Goal: Transaction & Acquisition: Book appointment/travel/reservation

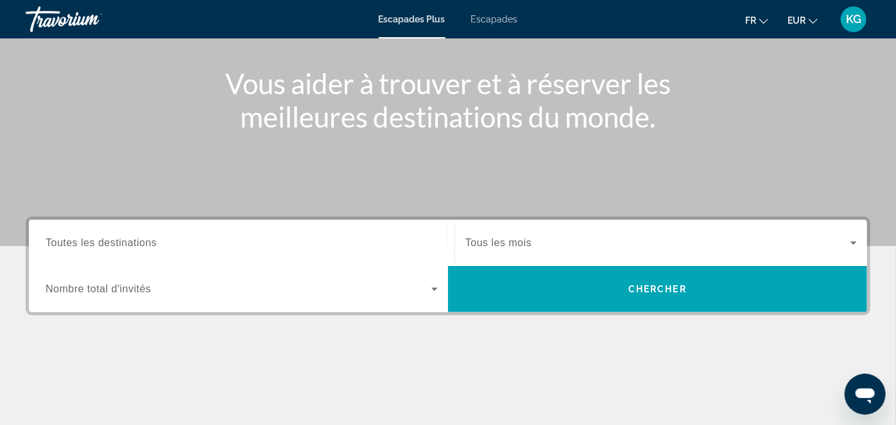
scroll to position [140, 0]
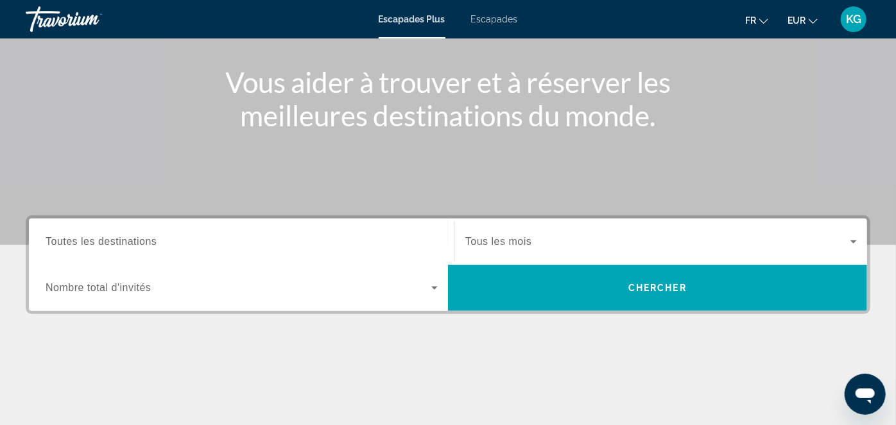
click at [436, 289] on icon "Widget de recherche" at bounding box center [434, 287] width 15 height 15
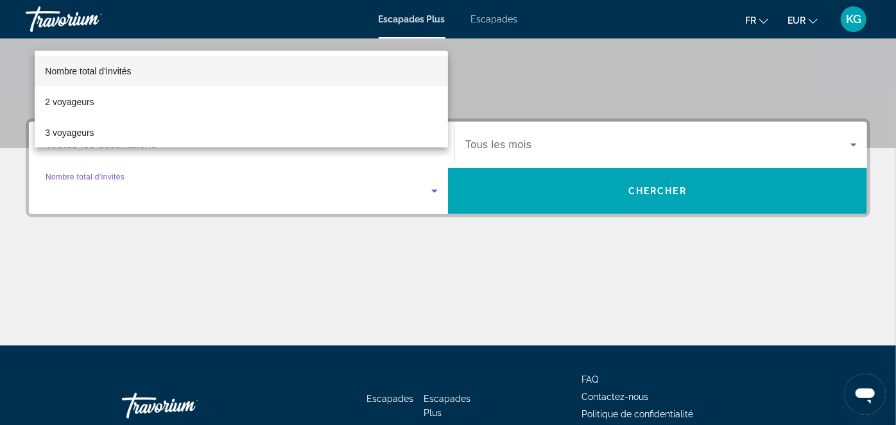
scroll to position [194, 0]
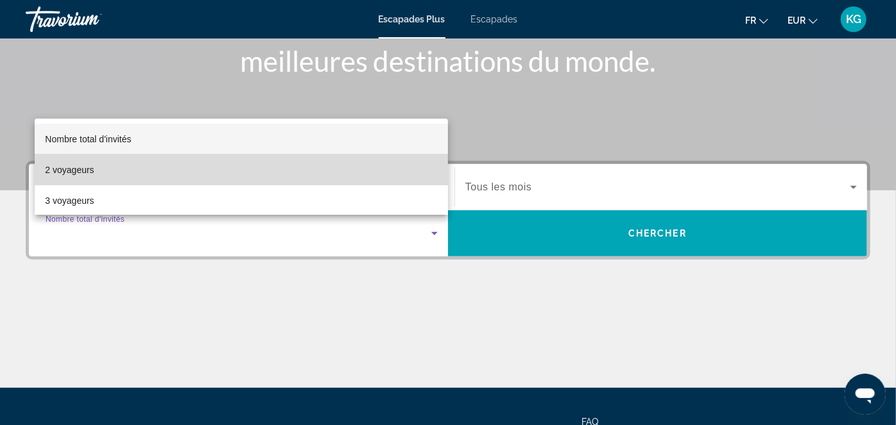
click at [73, 171] on font "2 voyageurs" at bounding box center [69, 170] width 49 height 10
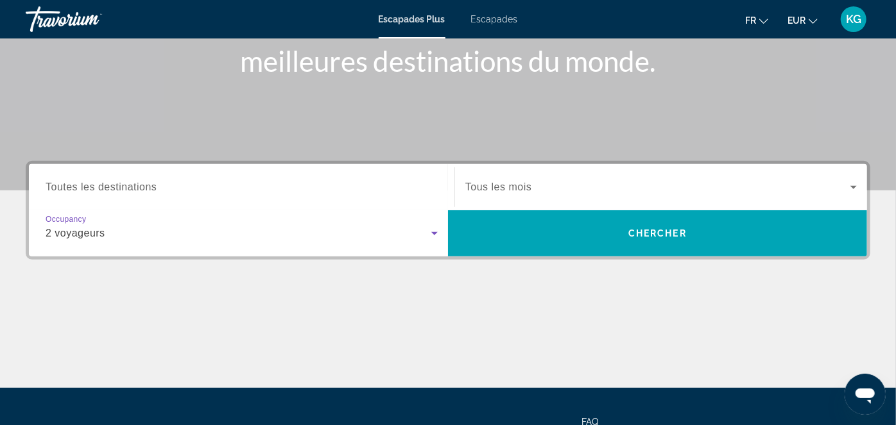
click at [515, 184] on span "Tous les mois" at bounding box center [498, 187] width 66 height 11
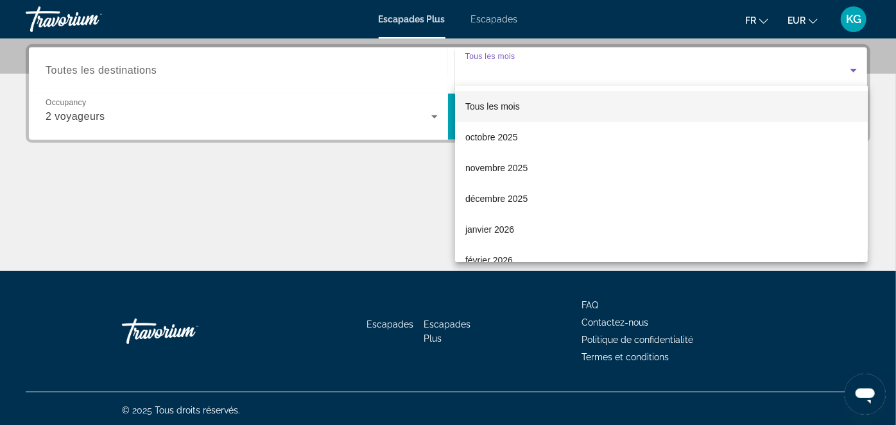
scroll to position [313, 0]
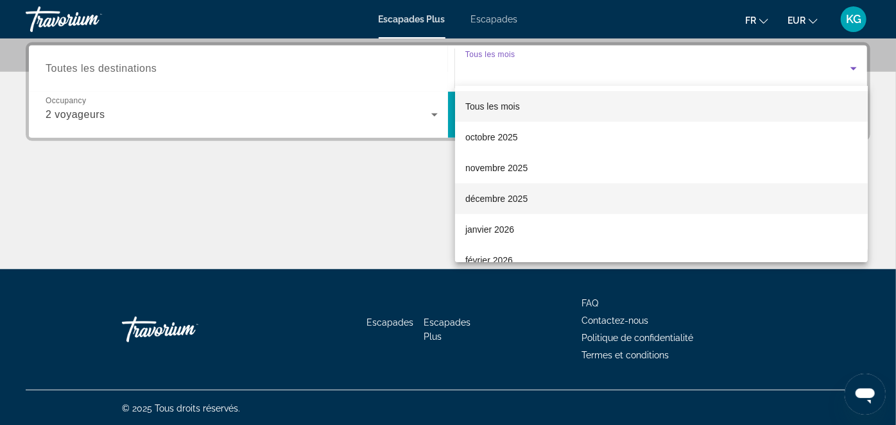
click at [505, 197] on font "décembre 2025" at bounding box center [496, 199] width 62 height 10
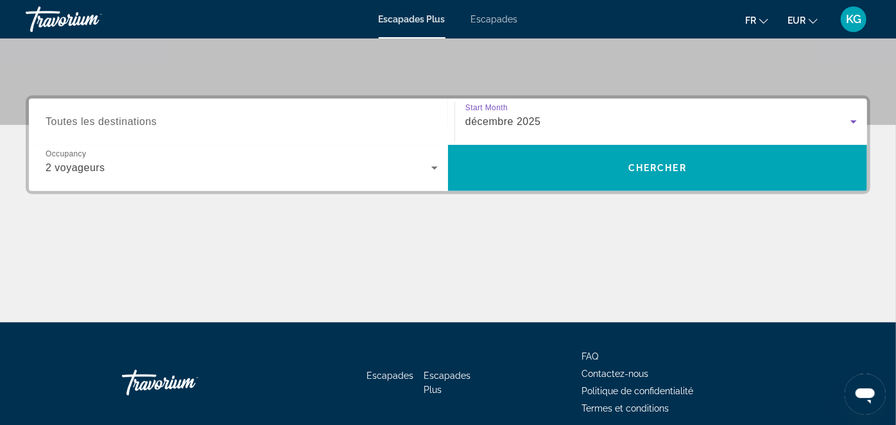
scroll to position [216, 0]
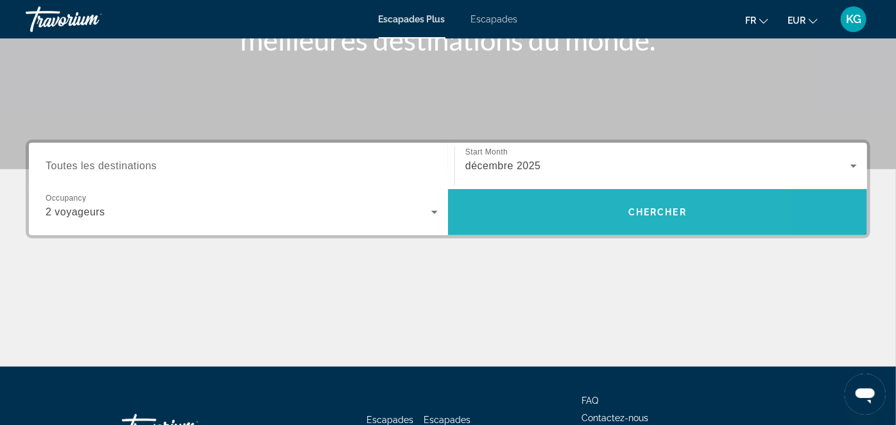
click at [504, 209] on span "Recherche" at bounding box center [657, 212] width 419 height 31
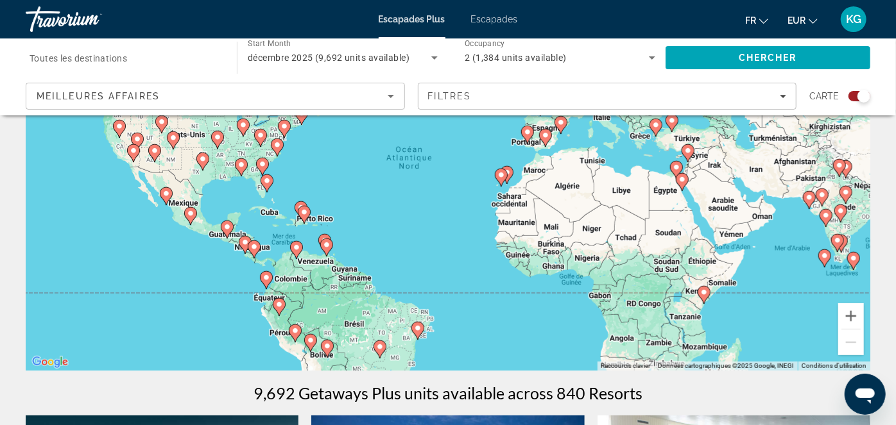
scroll to position [150, 0]
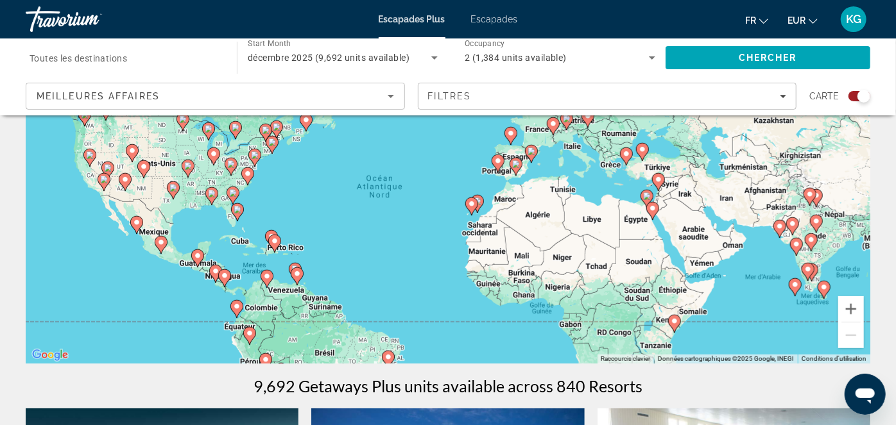
drag, startPoint x: 414, startPoint y: 272, endPoint x: 384, endPoint y: 306, distance: 45.0
click at [384, 306] on div "Pour activer le glissement avec le clavier, appuyez sur Alt+Entrée. Une fois ce…" at bounding box center [448, 171] width 845 height 385
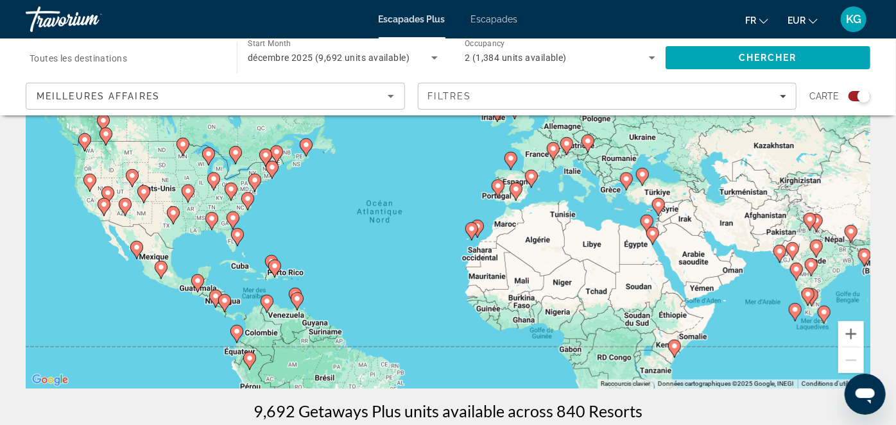
scroll to position [109, 0]
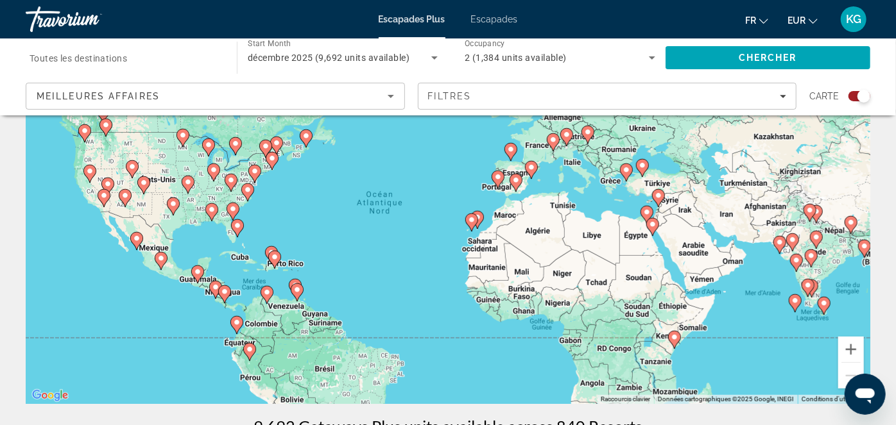
drag, startPoint x: 392, startPoint y: 323, endPoint x: 392, endPoint y: 298, distance: 25.7
click at [392, 298] on div "Pour activer le glissement avec le clavier, appuyez sur Alt+Entrée. Une fois ce…" at bounding box center [448, 211] width 845 height 385
click at [846, 347] on button "Zoom avant" at bounding box center [851, 350] width 26 height 26
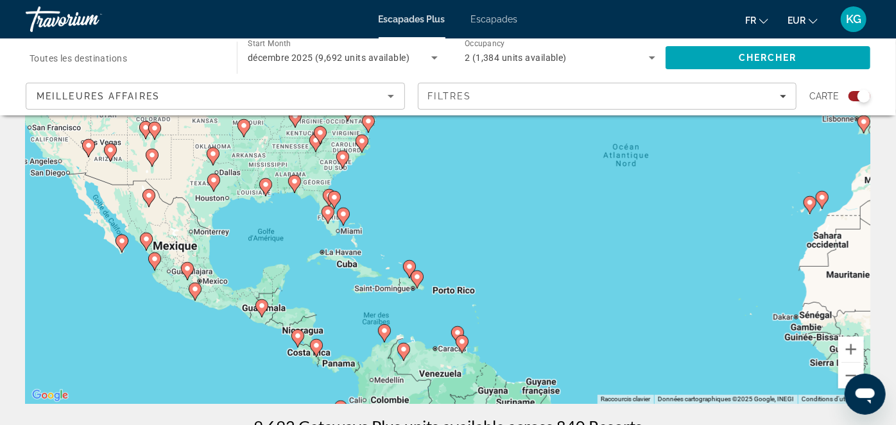
drag, startPoint x: 272, startPoint y: 339, endPoint x: 589, endPoint y: 300, distance: 319.5
click at [589, 300] on div "Pour activer le glissement avec le clavier, appuyez sur Alt+Entrée. Une fois ce…" at bounding box center [448, 211] width 845 height 385
click at [315, 347] on image "Contenu principal" at bounding box center [317, 346] width 8 height 8
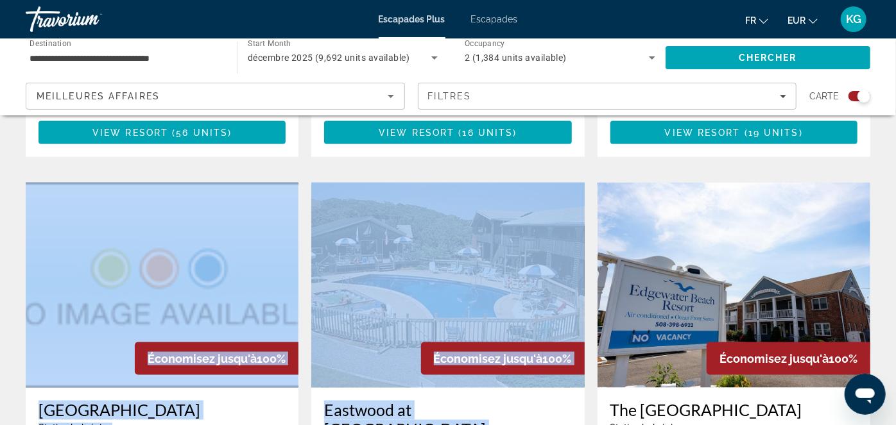
scroll to position [974, 0]
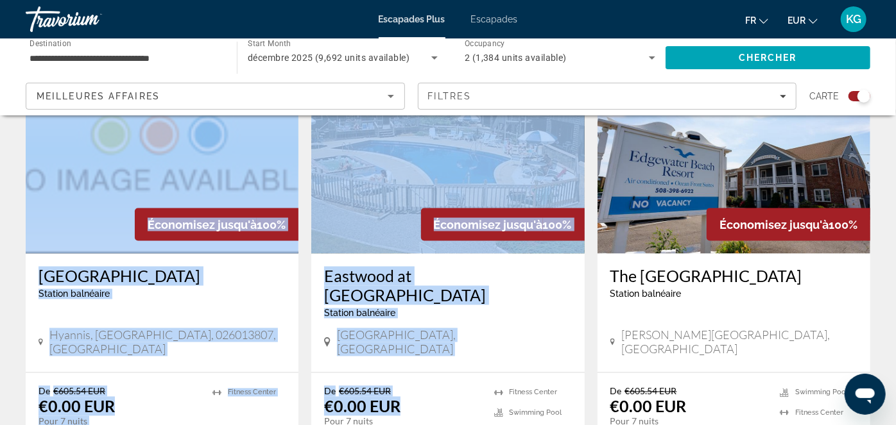
drag, startPoint x: 348, startPoint y: 255, endPoint x: 453, endPoint y: 440, distance: 212.9
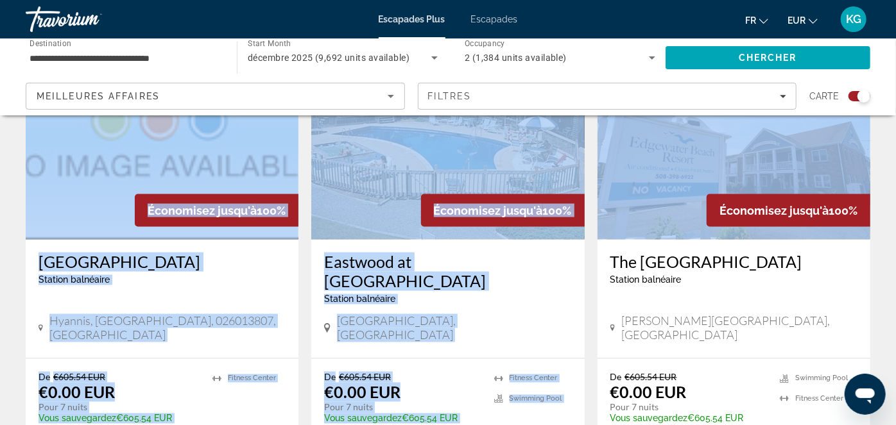
click at [270, 314] on div "Hyannis, [GEOGRAPHIC_DATA], 026013807, [GEOGRAPHIC_DATA]" at bounding box center [162, 329] width 247 height 31
click at [257, 372] on ul "Fitness Center" at bounding box center [248, 402] width 73 height 61
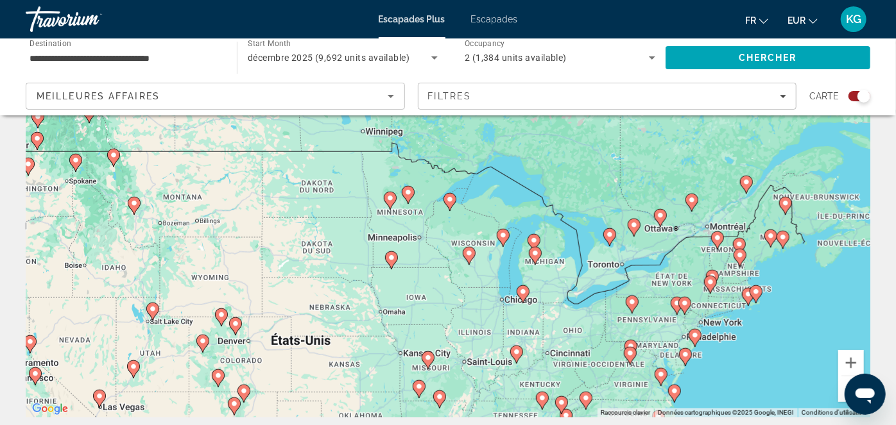
scroll to position [167, 0]
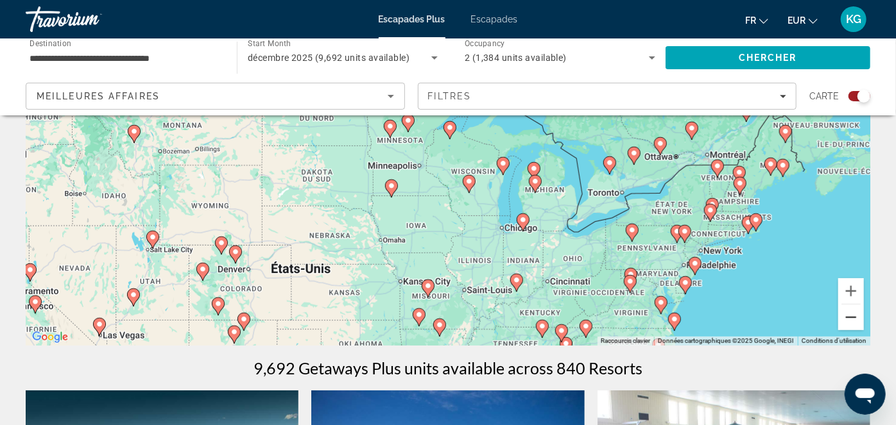
click at [848, 317] on button "Zoom arrière" at bounding box center [851, 318] width 26 height 26
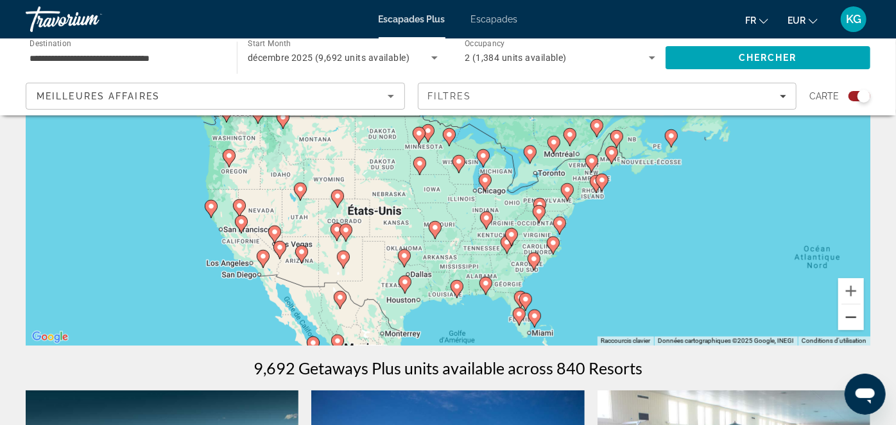
click at [848, 316] on button "Zoom arrière" at bounding box center [851, 318] width 26 height 26
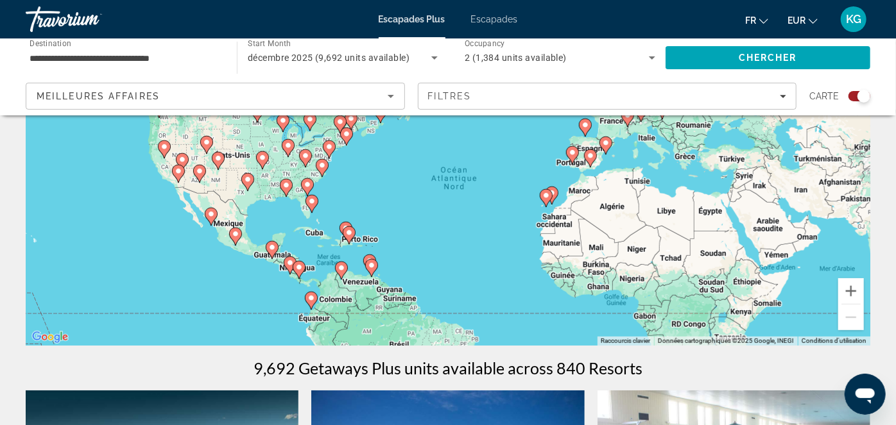
drag, startPoint x: 602, startPoint y: 279, endPoint x: 411, endPoint y: 251, distance: 192.6
click at [411, 251] on div "Pour activer le glissement avec le clavier, appuyez sur Alt+Entrée. Une fois ce…" at bounding box center [448, 153] width 845 height 385
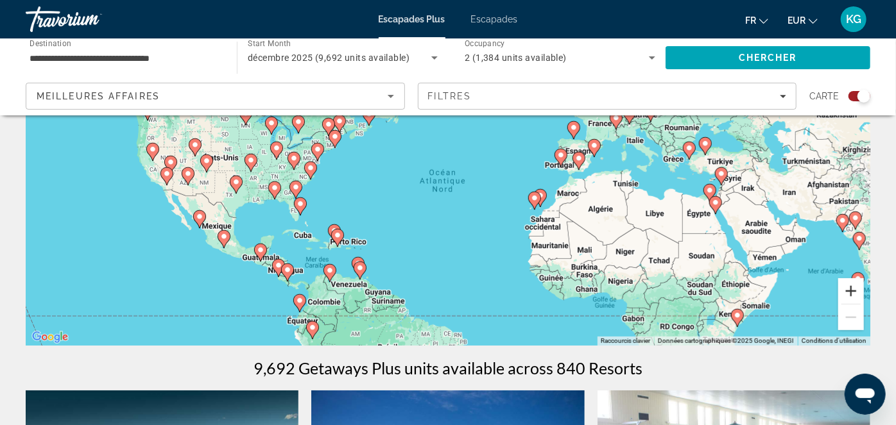
click at [850, 295] on button "Zoom avant" at bounding box center [851, 292] width 26 height 26
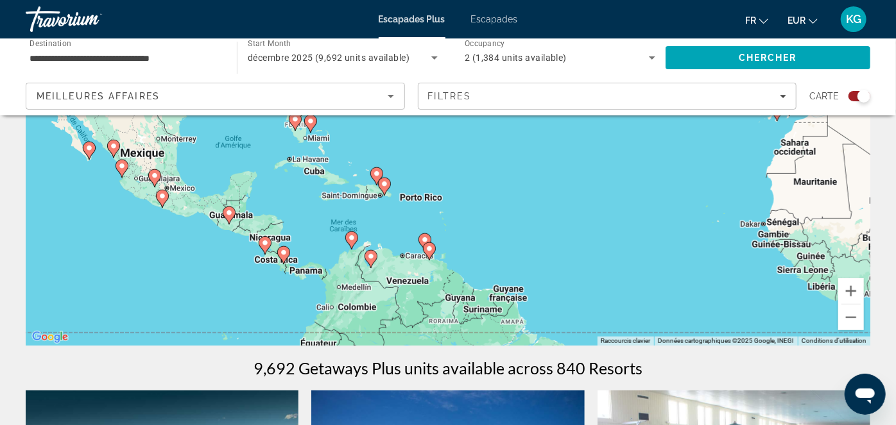
drag, startPoint x: 375, startPoint y: 335, endPoint x: 531, endPoint y: 188, distance: 214.3
click at [531, 187] on div "Pour activer le glissement avec le clavier, appuyez sur Alt+Entrée. Une fois ce…" at bounding box center [448, 153] width 845 height 385
click at [852, 290] on button "Zoom avant" at bounding box center [851, 292] width 26 height 26
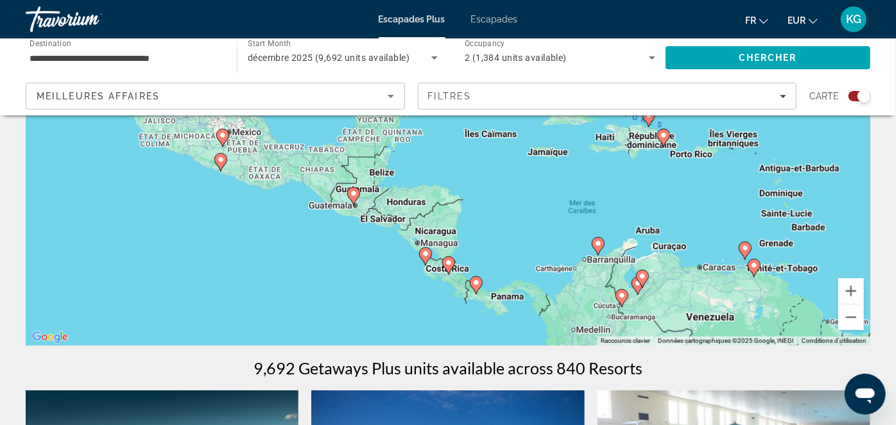
drag, startPoint x: 228, startPoint y: 295, endPoint x: 572, endPoint y: 202, distance: 356.3
click at [572, 202] on div "Pour activer le glissement avec le clavier, appuyez sur Alt+Entrée. Une fois ce…" at bounding box center [448, 153] width 845 height 385
click at [846, 293] on button "Zoom avant" at bounding box center [851, 292] width 26 height 26
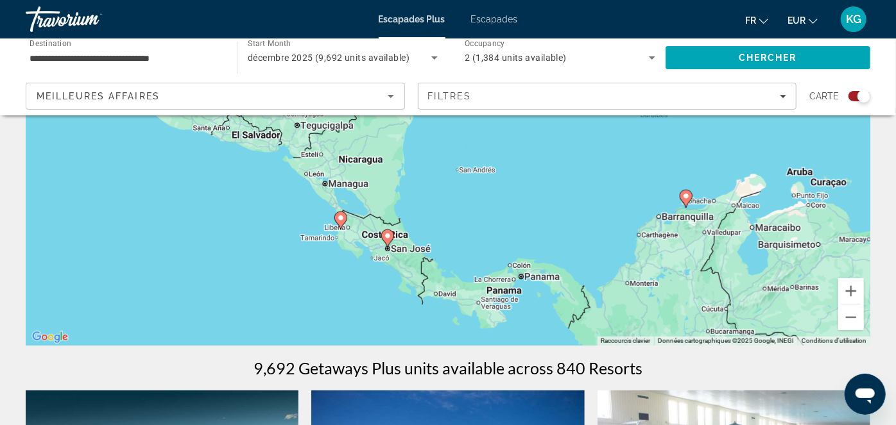
drag, startPoint x: 615, startPoint y: 311, endPoint x: 553, endPoint y: 159, distance: 164.3
click at [554, 158] on div "Pour activer le glissement avec le clavier, appuyez sur Alt+Entrée. Une fois ce…" at bounding box center [448, 153] width 845 height 385
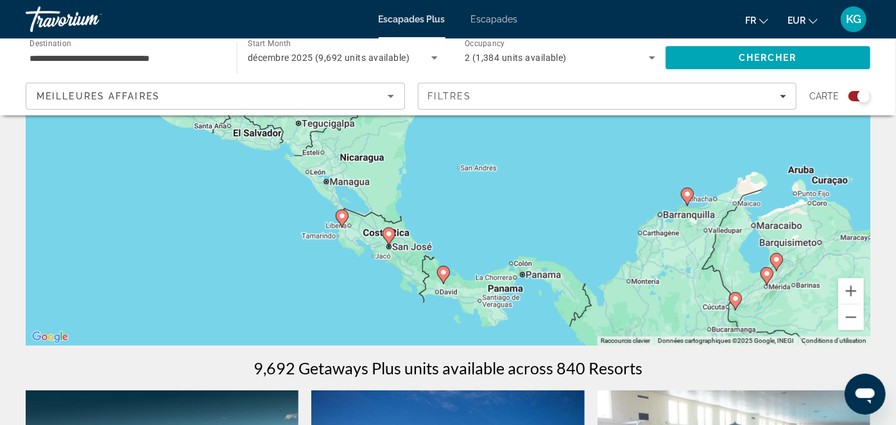
click at [388, 232] on image "Contenu principal" at bounding box center [389, 234] width 8 height 8
type input "**********"
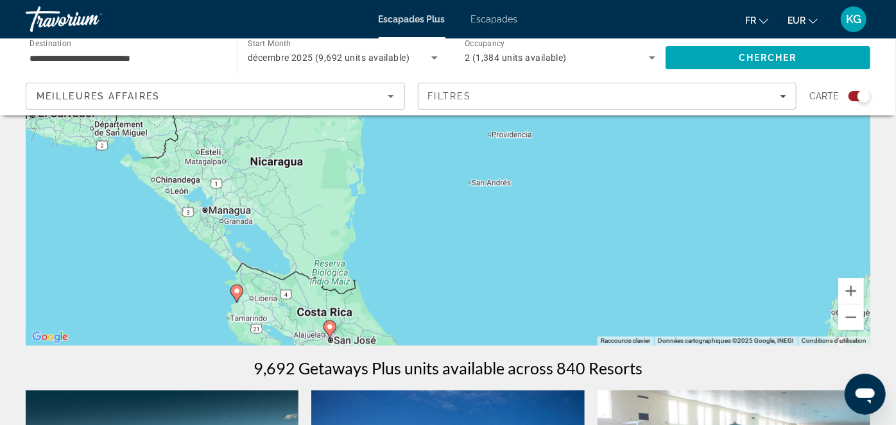
click at [330, 327] on image "Contenu principal" at bounding box center [330, 327] width 8 height 8
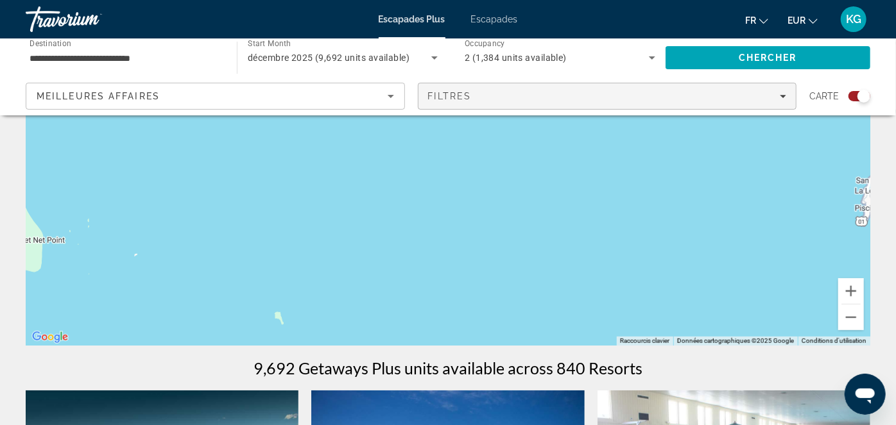
drag, startPoint x: 396, startPoint y: 302, endPoint x: 671, endPoint y: 91, distance: 346.9
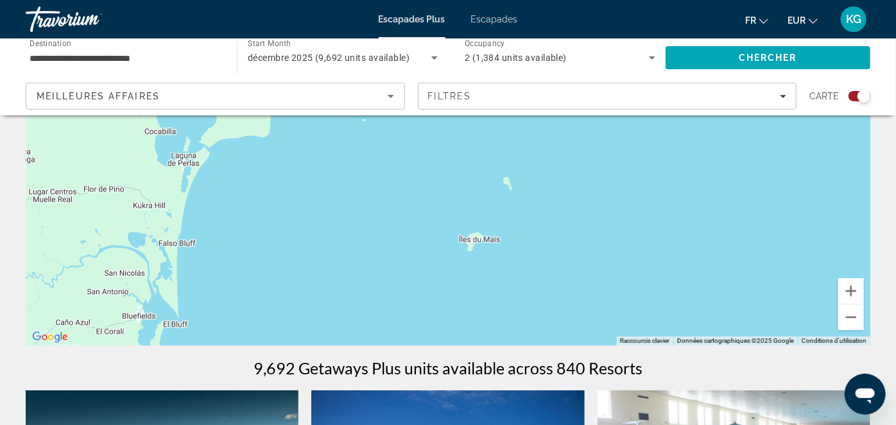
drag, startPoint x: 434, startPoint y: 290, endPoint x: 655, endPoint y: 147, distance: 262.5
click at [655, 147] on div "Contenu principal" at bounding box center [448, 153] width 845 height 385
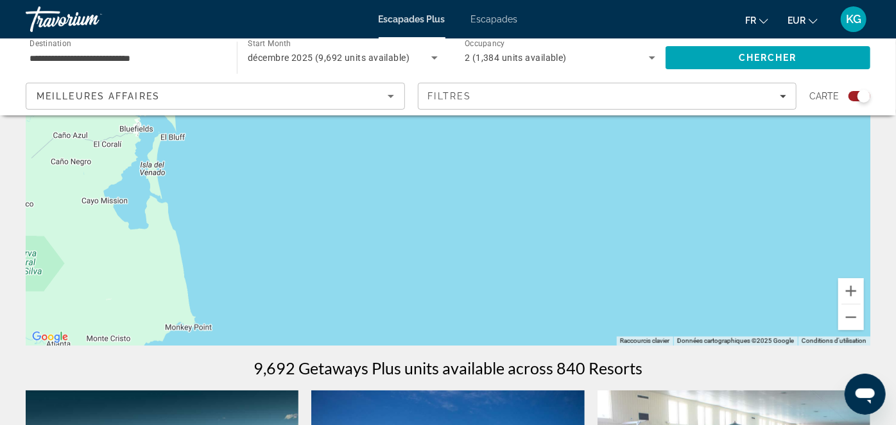
drag, startPoint x: 393, startPoint y: 310, endPoint x: 388, endPoint y: 86, distance: 224.0
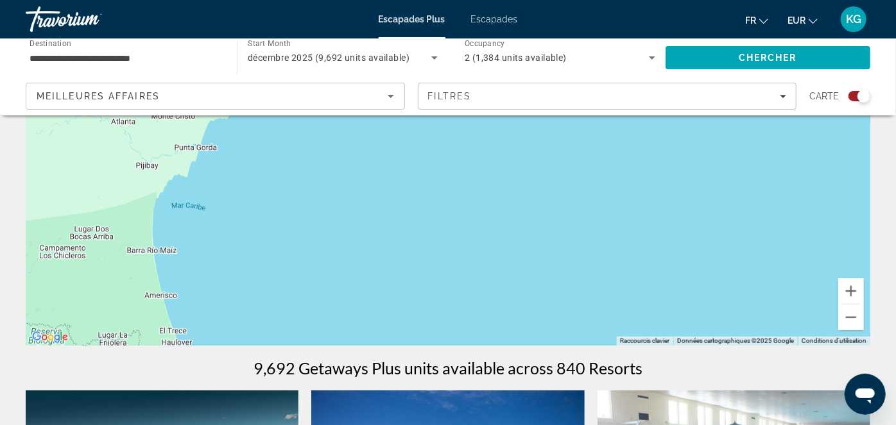
drag, startPoint x: 342, startPoint y: 292, endPoint x: 406, endPoint y: 116, distance: 187.8
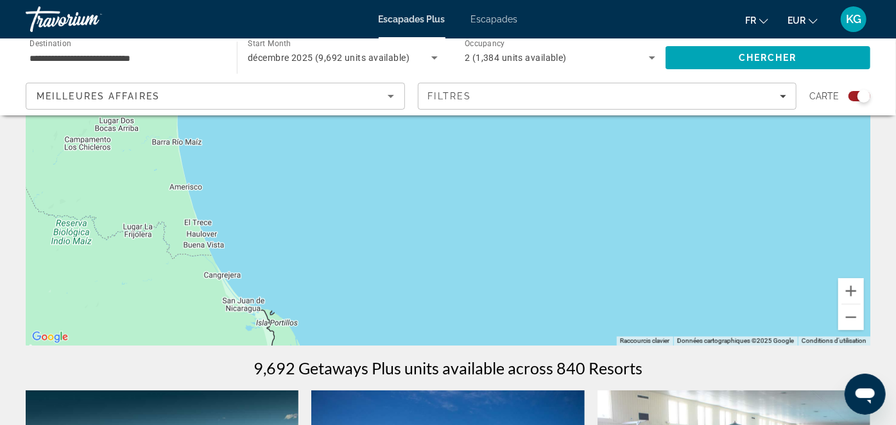
drag, startPoint x: 352, startPoint y: 311, endPoint x: 402, endPoint y: 123, distance: 194.0
click at [402, 124] on div "Contenu principal" at bounding box center [448, 153] width 845 height 385
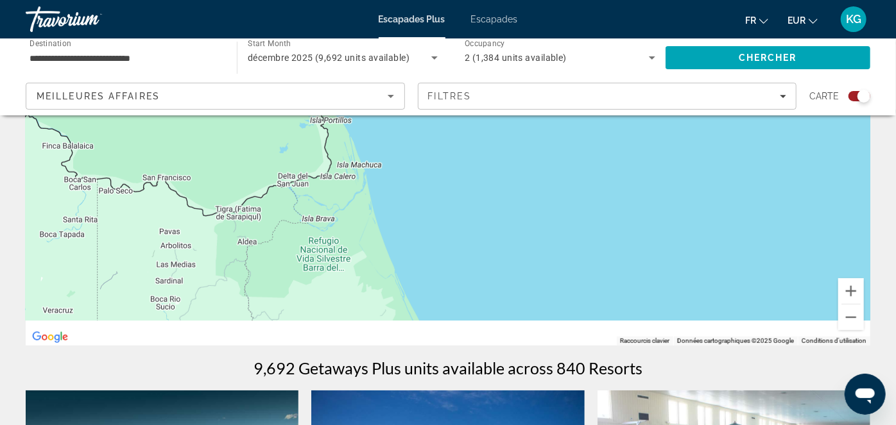
drag, startPoint x: 416, startPoint y: 279, endPoint x: 414, endPoint y: 99, distance: 179.7
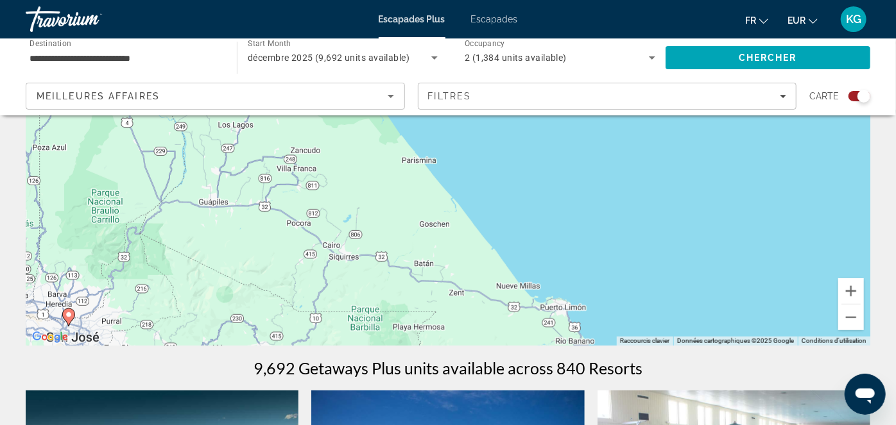
drag, startPoint x: 463, startPoint y: 267, endPoint x: 407, endPoint y: 102, distance: 173.9
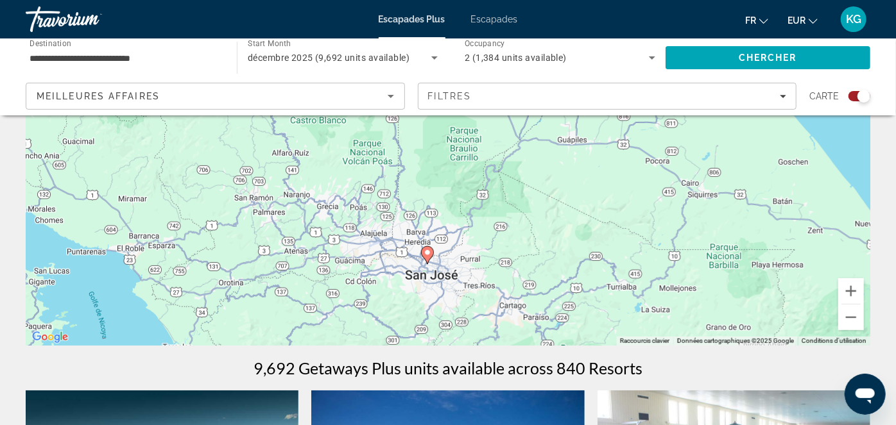
drag, startPoint x: 302, startPoint y: 279, endPoint x: 692, endPoint y: 280, distance: 390.2
click at [692, 280] on div "Pour activer le glissement avec le clavier, appuyez sur Alt+Entrée. Une fois ce…" at bounding box center [448, 153] width 845 height 385
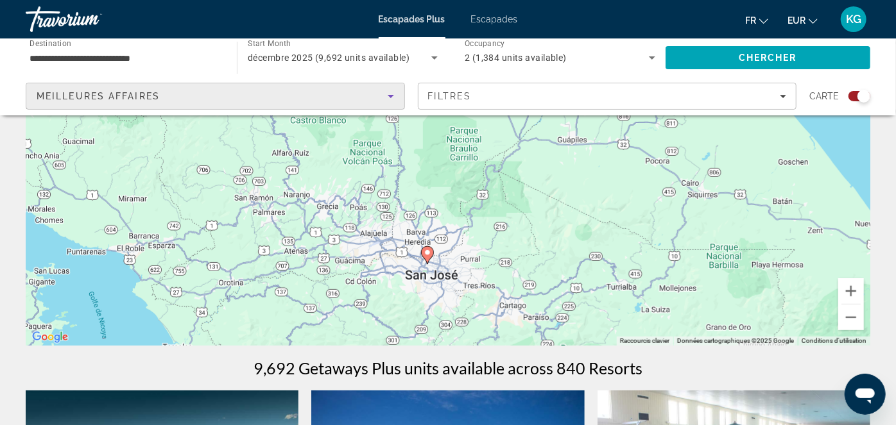
click at [175, 96] on div "Meilleures affaires" at bounding box center [212, 96] width 351 height 15
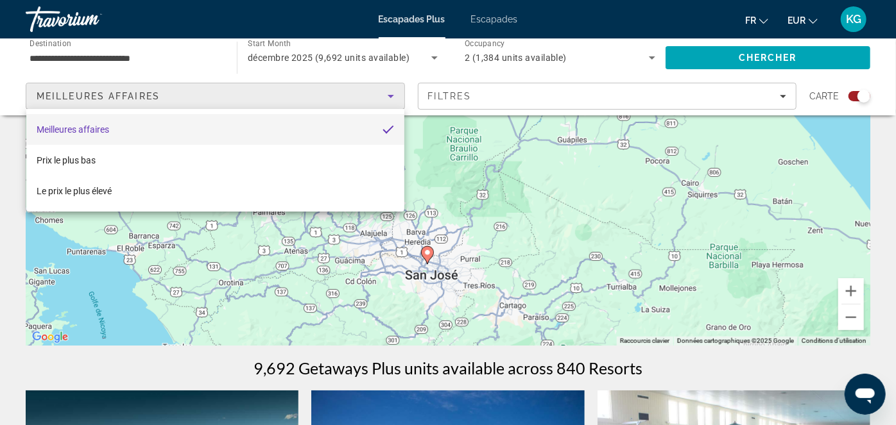
click at [10, 356] on div at bounding box center [448, 212] width 896 height 425
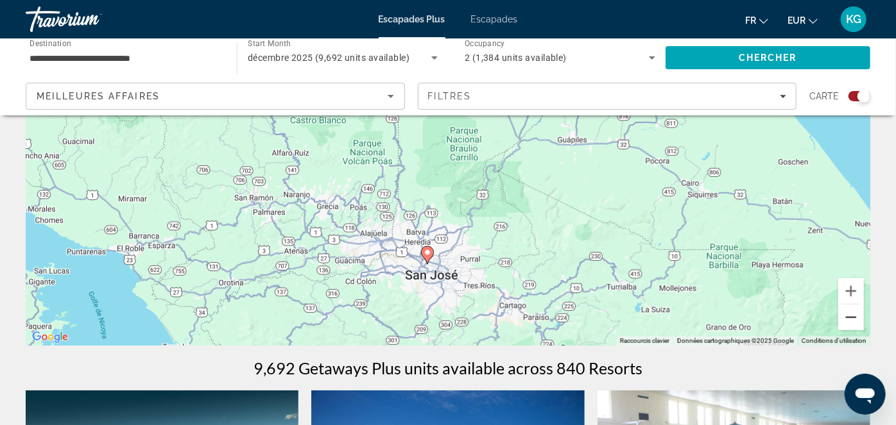
click at [852, 316] on button "Zoom arrière" at bounding box center [851, 318] width 26 height 26
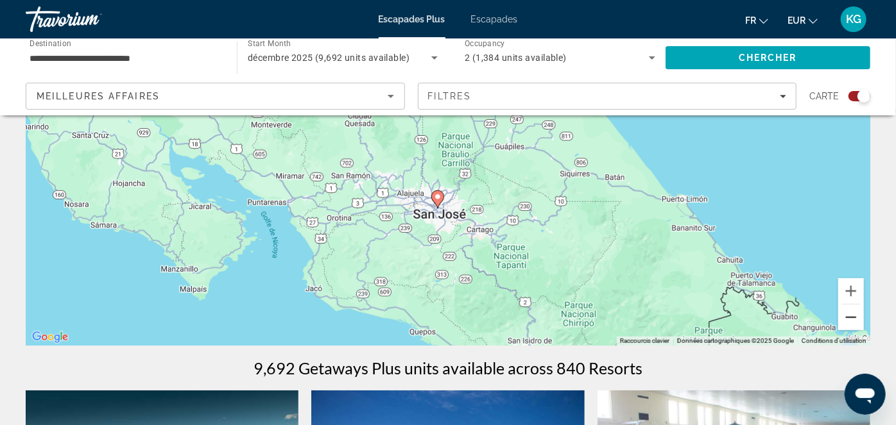
click at [853, 316] on button "Zoom arrière" at bounding box center [851, 318] width 26 height 26
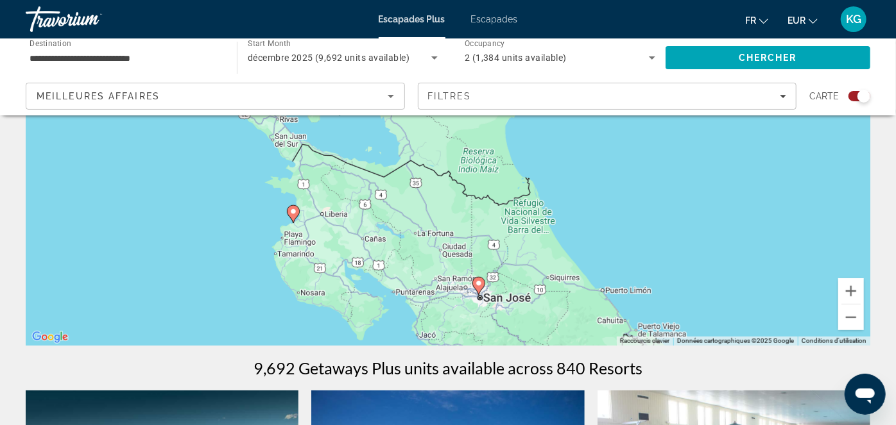
drag, startPoint x: 588, startPoint y: 237, endPoint x: 622, endPoint y: 355, distance: 122.1
click at [292, 214] on image "Contenu principal" at bounding box center [293, 213] width 8 height 8
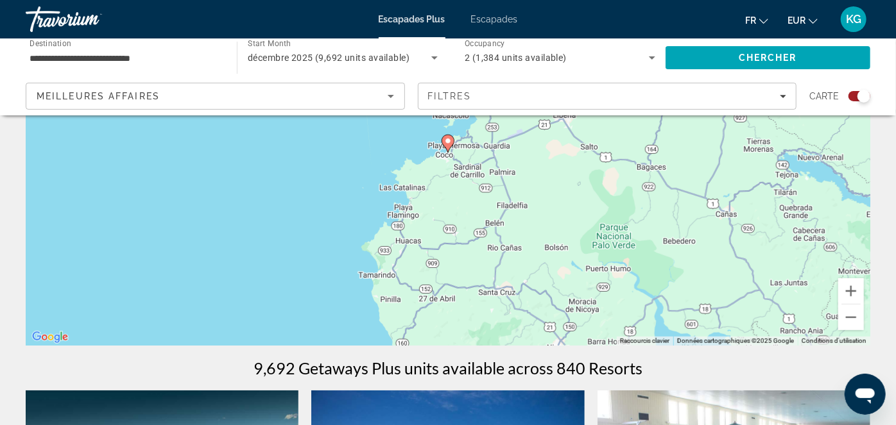
click at [447, 140] on image "Contenu principal" at bounding box center [448, 141] width 8 height 8
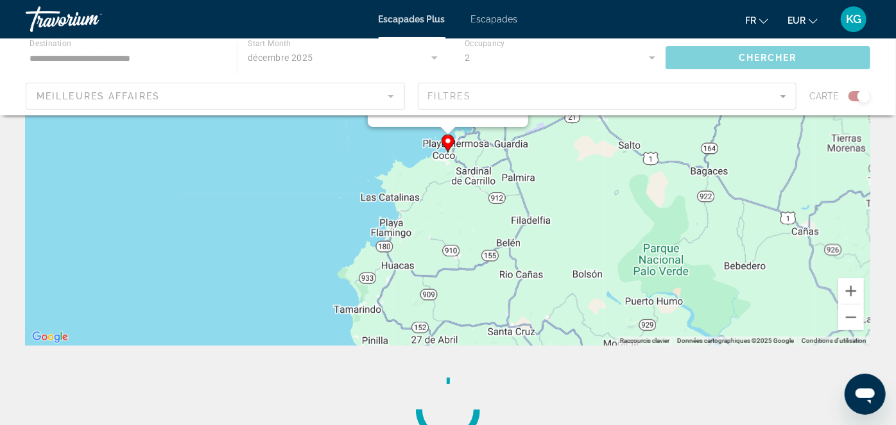
click at [448, 153] on div "Pour naviguer, appuyez sur les touches fléchées. Pour activer le glissement ave…" at bounding box center [870, 153] width 845 height 0
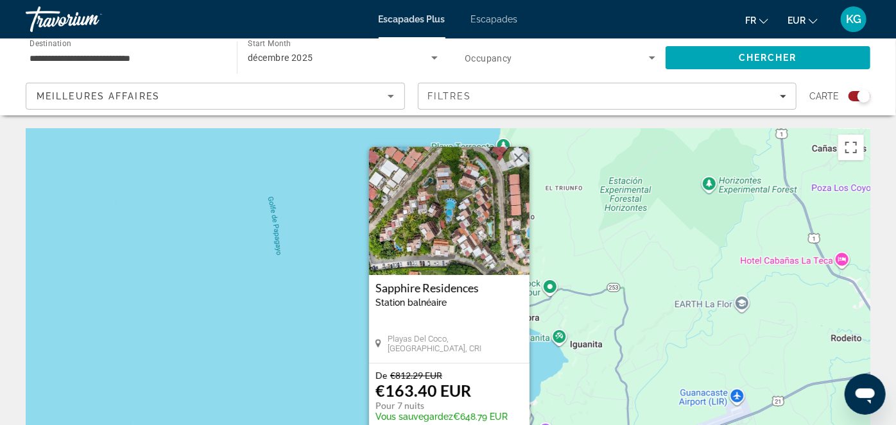
click at [519, 158] on button "Fermer" at bounding box center [518, 157] width 19 height 19
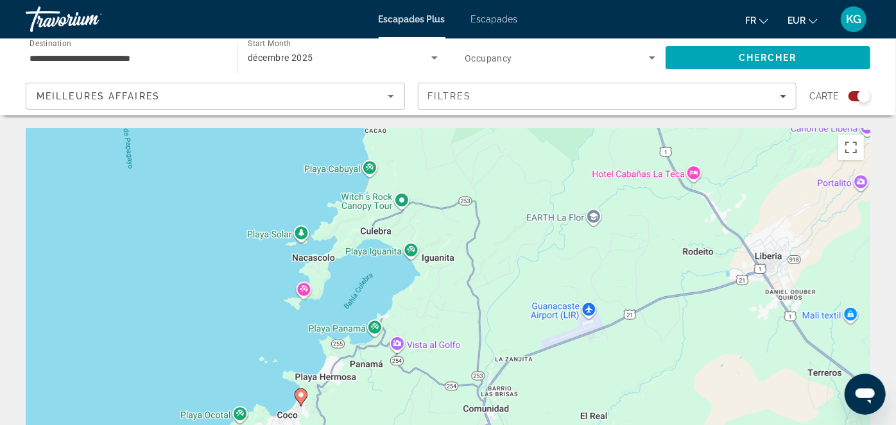
drag, startPoint x: 721, startPoint y: 325, endPoint x: 574, endPoint y: 238, distance: 171.5
click at [574, 238] on div "Pour activer le glissement avec le clavier, appuyez sur Alt+Entrée. Une fois ce…" at bounding box center [448, 320] width 845 height 385
click at [587, 358] on div "Pour activer le glissement avec le clavier, appuyez sur Alt+Entrée. Une fois ce…" at bounding box center [448, 320] width 845 height 385
click at [586, 357] on div "Pour activer le glissement avec le clavier, appuyez sur Alt+Entrée. Une fois ce…" at bounding box center [448, 320] width 845 height 385
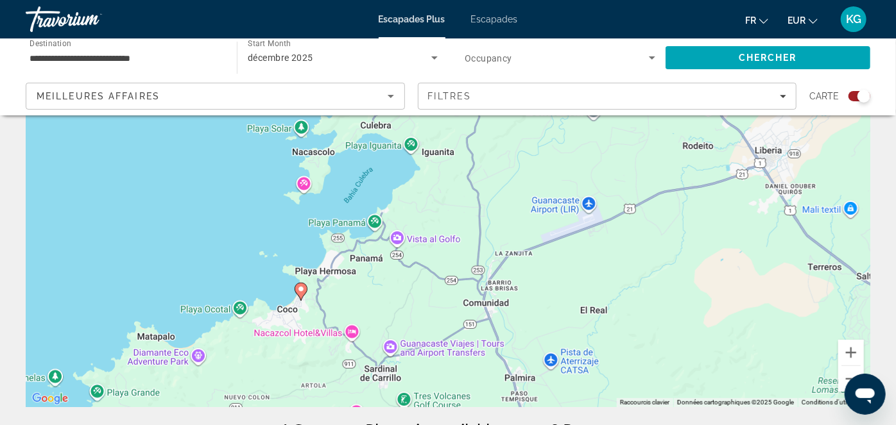
scroll to position [118, 0]
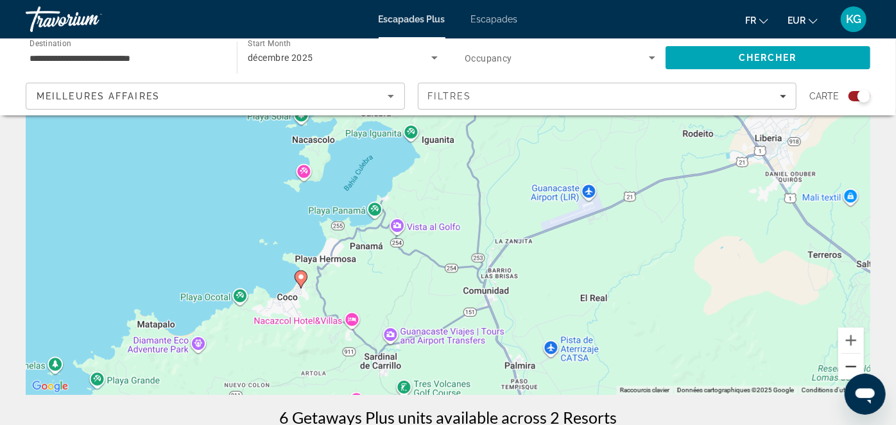
click at [852, 366] on button "Zoom arrière" at bounding box center [851, 367] width 26 height 26
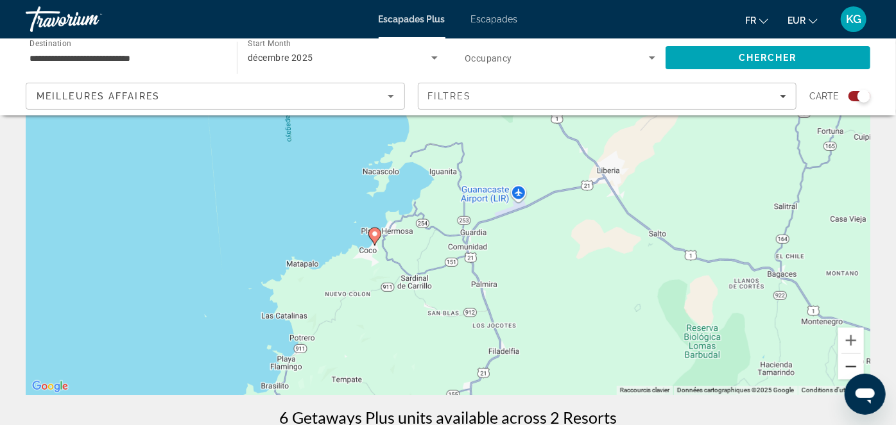
click at [850, 365] on button "Zoom arrière" at bounding box center [851, 367] width 26 height 26
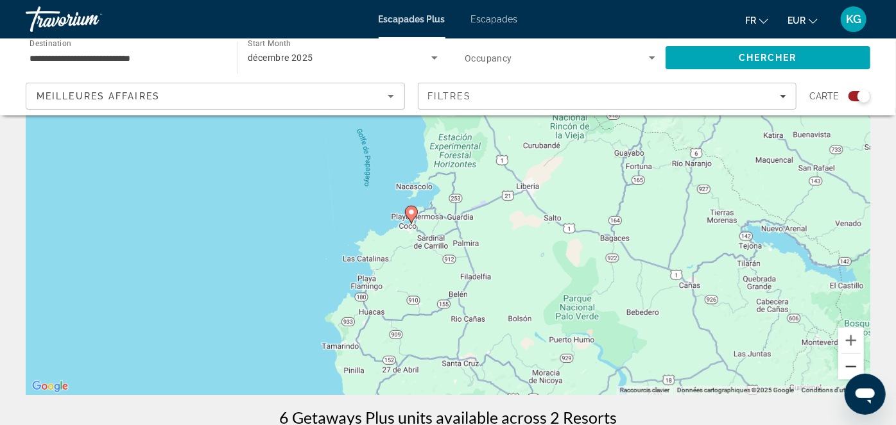
click at [857, 368] on button "Zoom arrière" at bounding box center [851, 367] width 26 height 26
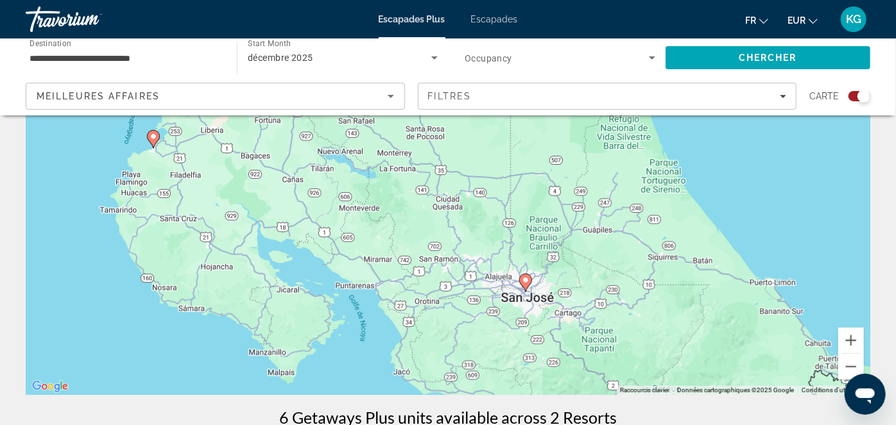
drag, startPoint x: 672, startPoint y: 329, endPoint x: 407, endPoint y: 256, distance: 274.8
click at [392, 257] on div "Pour activer le glissement avec le clavier, appuyez sur Alt+Entrée. Une fois ce…" at bounding box center [448, 202] width 845 height 385
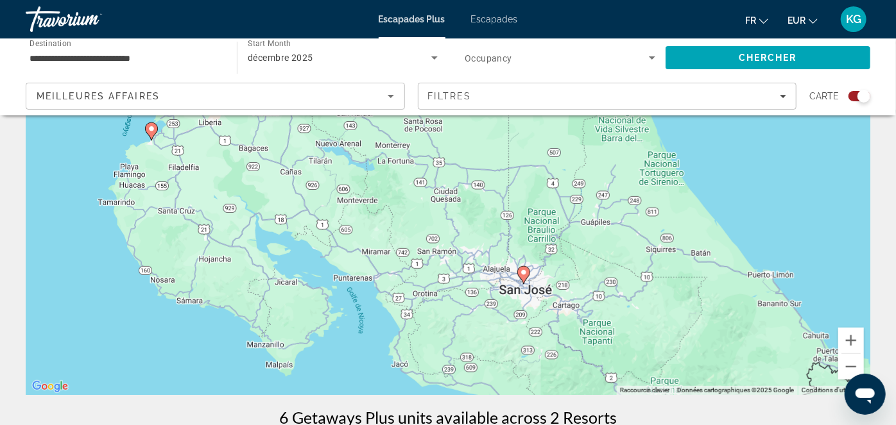
click at [522, 273] on image "Contenu principal" at bounding box center [524, 273] width 8 height 8
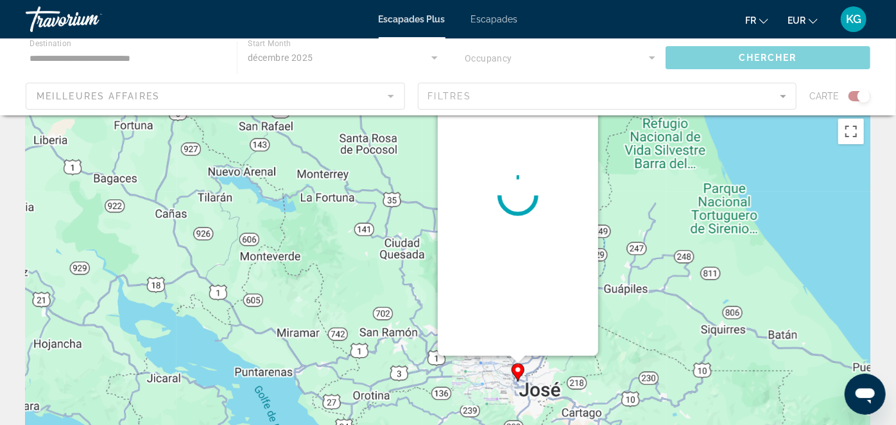
click at [522, 305] on div "Pour naviguer, appuyez sur les touches fléchées. Pour activer le glissement ave…" at bounding box center [870, 305] width 845 height 0
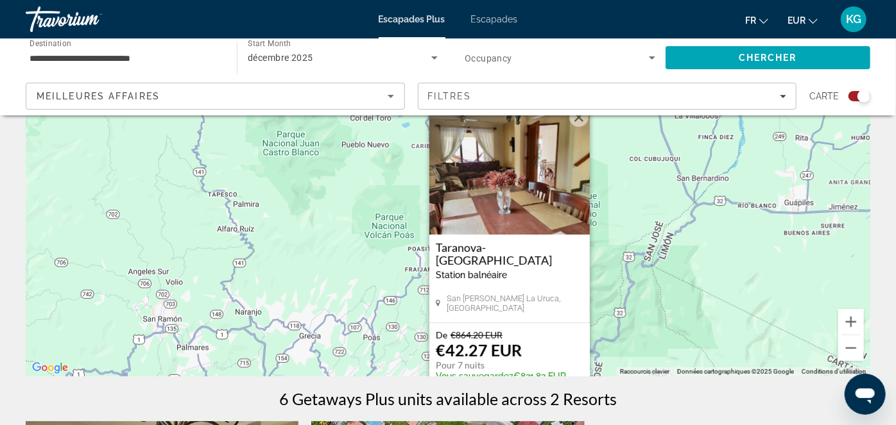
scroll to position [140, 0]
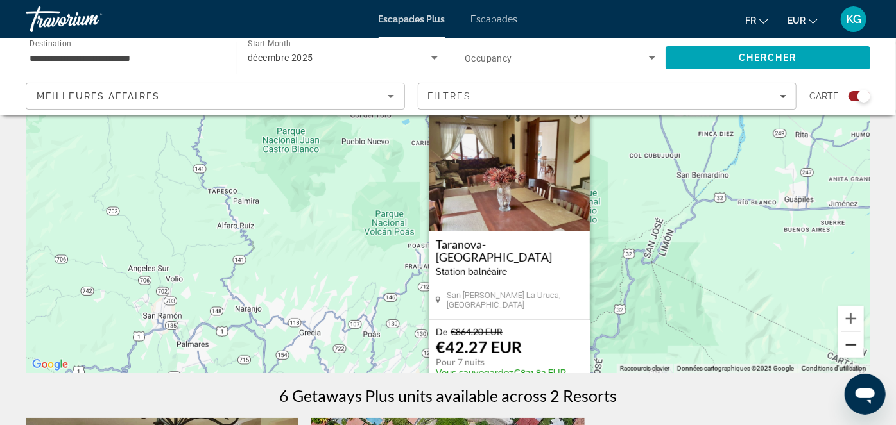
click at [853, 341] on button "Zoom arrière" at bounding box center [851, 345] width 26 height 26
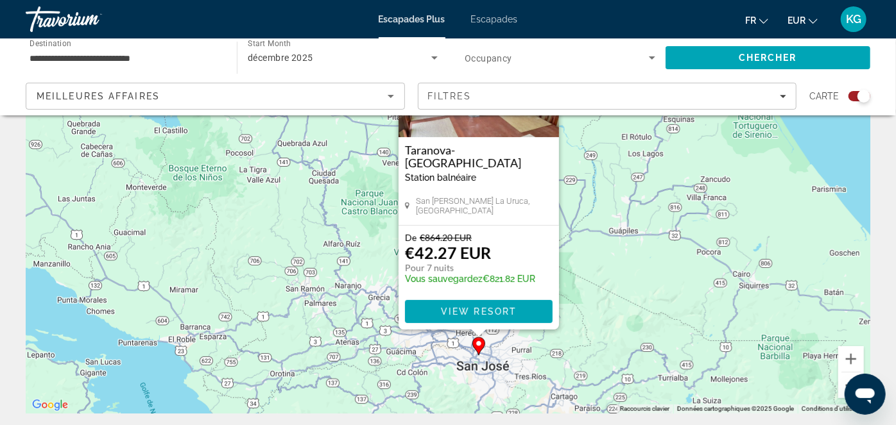
scroll to position [0, 0]
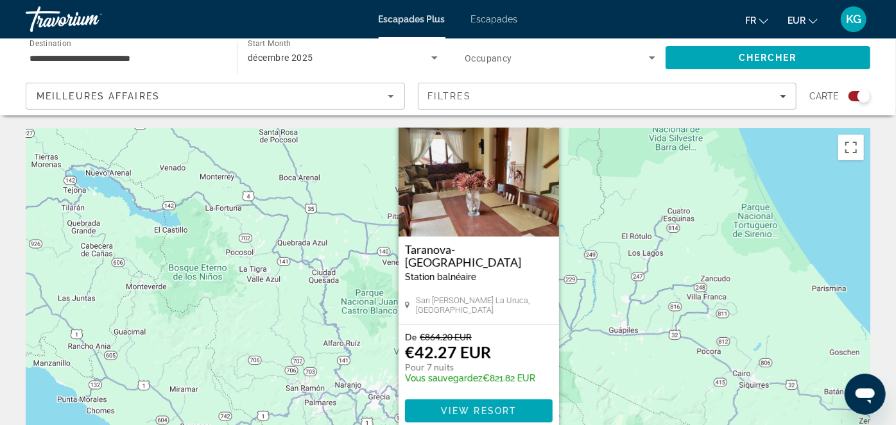
click at [702, 255] on div "Pour activer le glissement avec le clavier, appuyez sur Alt+Entrée. Une fois ce…" at bounding box center [448, 320] width 845 height 385
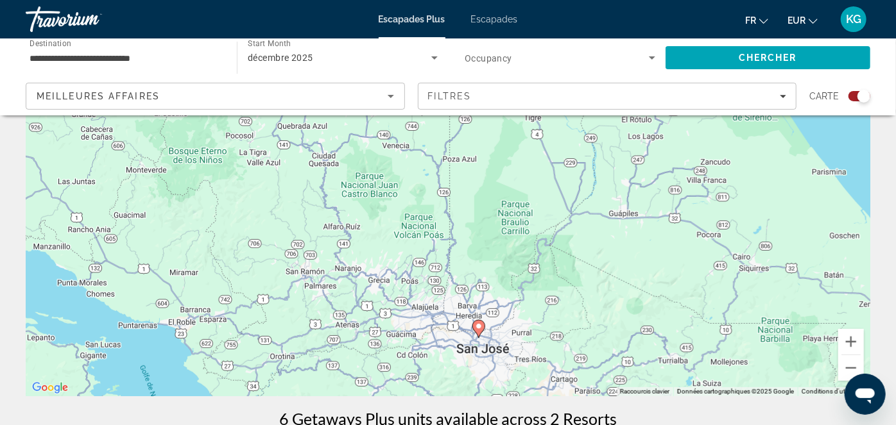
scroll to position [216, 0]
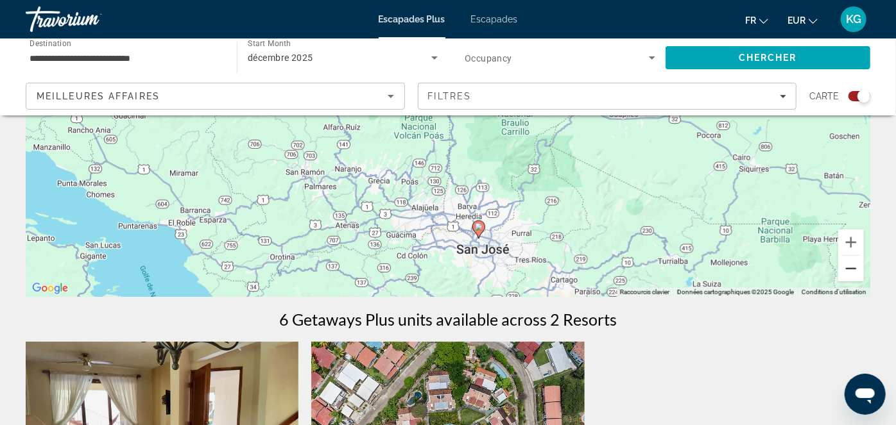
click at [851, 266] on button "Zoom arrière" at bounding box center [851, 269] width 26 height 26
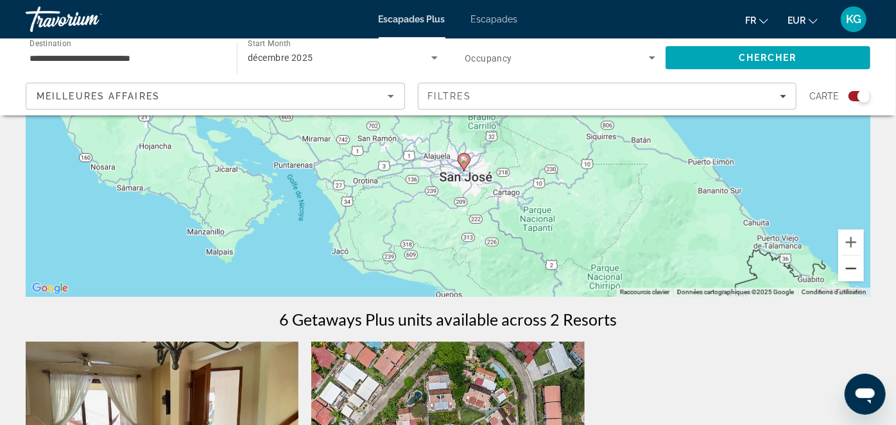
click at [851, 266] on button "Zoom arrière" at bounding box center [851, 269] width 26 height 26
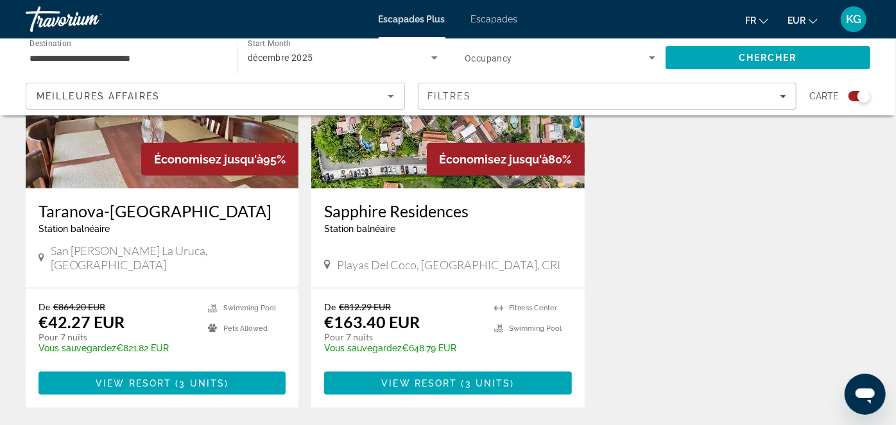
scroll to position [608, 0]
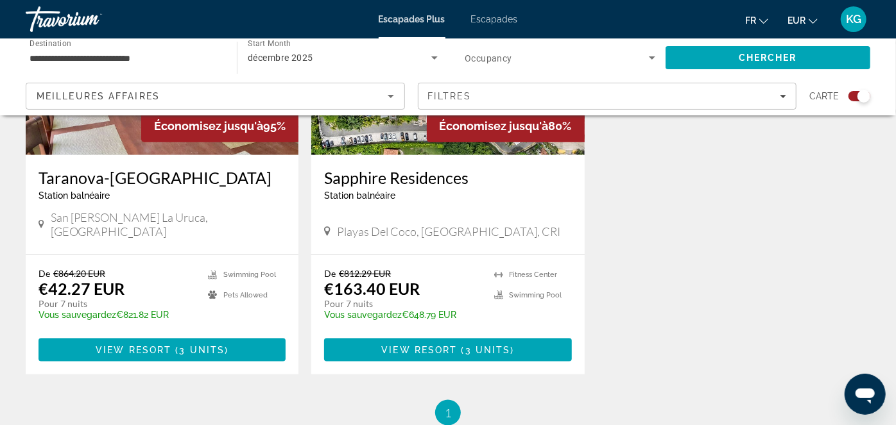
click at [495, 19] on font "Escapades" at bounding box center [494, 19] width 47 height 10
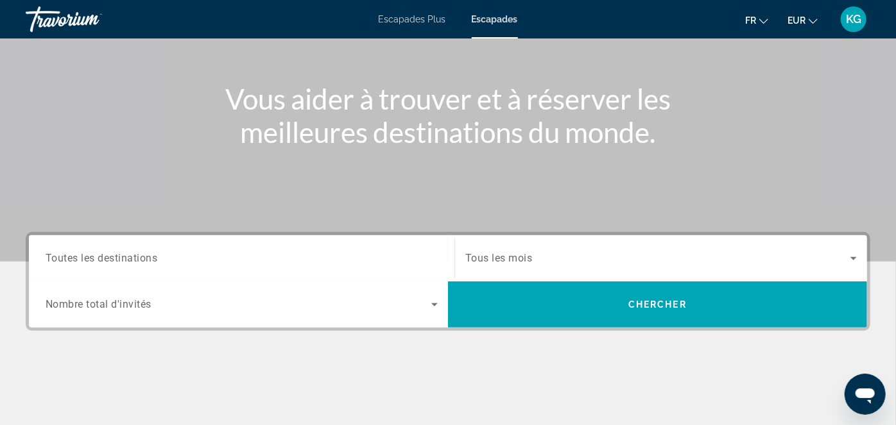
scroll to position [123, 0]
click at [433, 302] on icon "Search widget" at bounding box center [434, 304] width 15 height 15
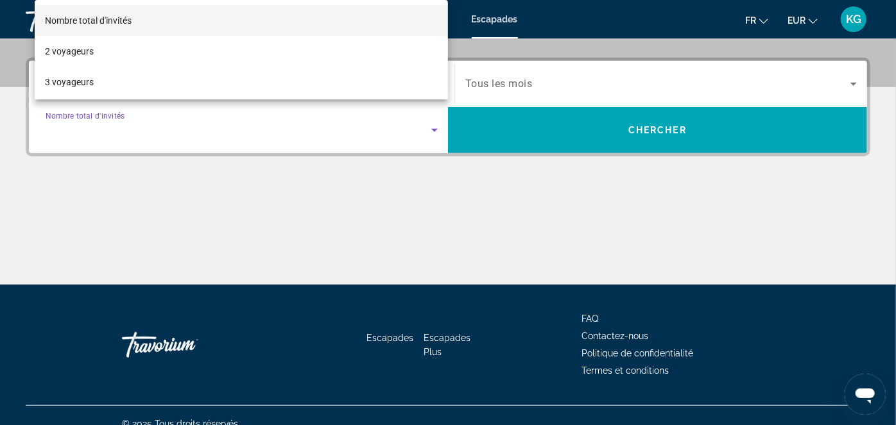
scroll to position [313, 0]
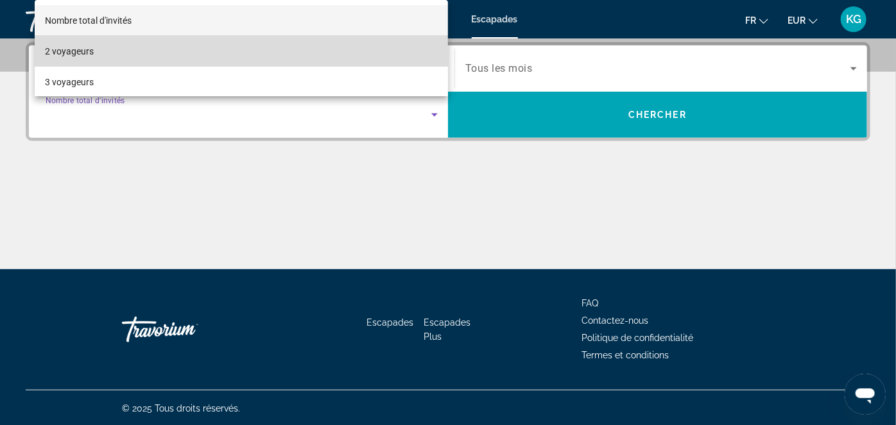
click at [53, 55] on font "2 voyageurs" at bounding box center [69, 51] width 49 height 10
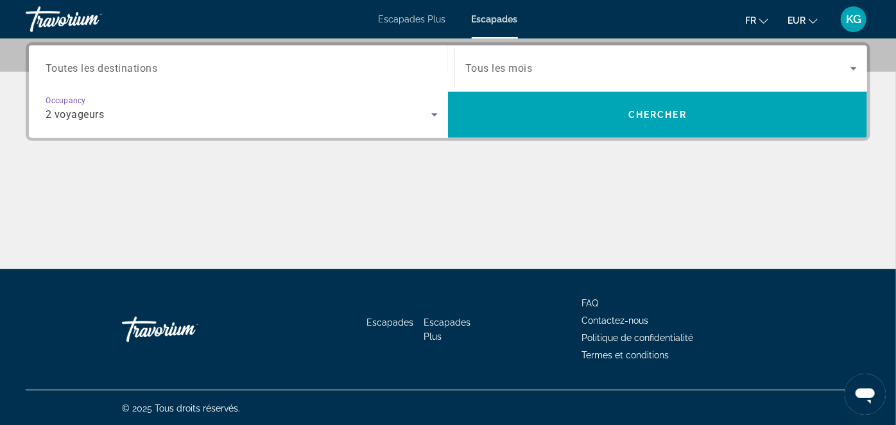
click at [654, 69] on span "Search widget" at bounding box center [657, 68] width 385 height 15
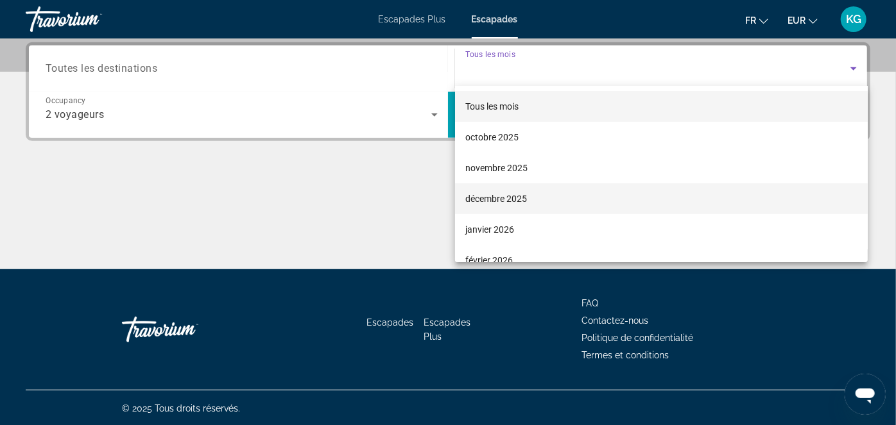
click at [526, 197] on font "décembre 2025" at bounding box center [496, 199] width 62 height 10
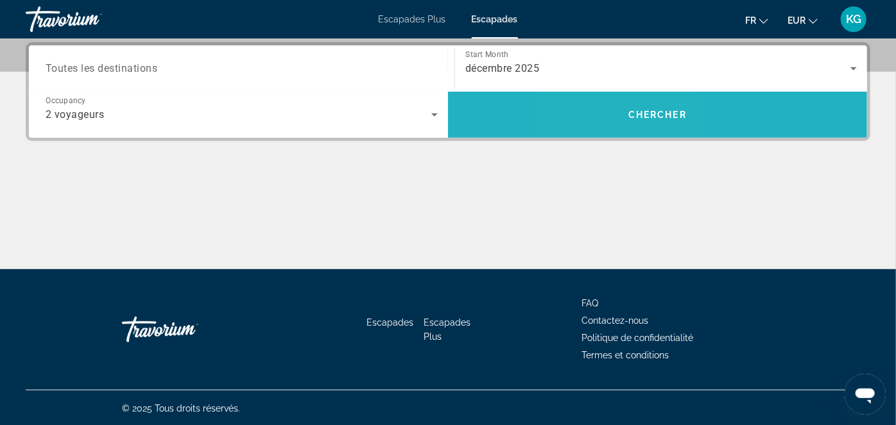
click at [621, 116] on span "Search" at bounding box center [657, 114] width 419 height 31
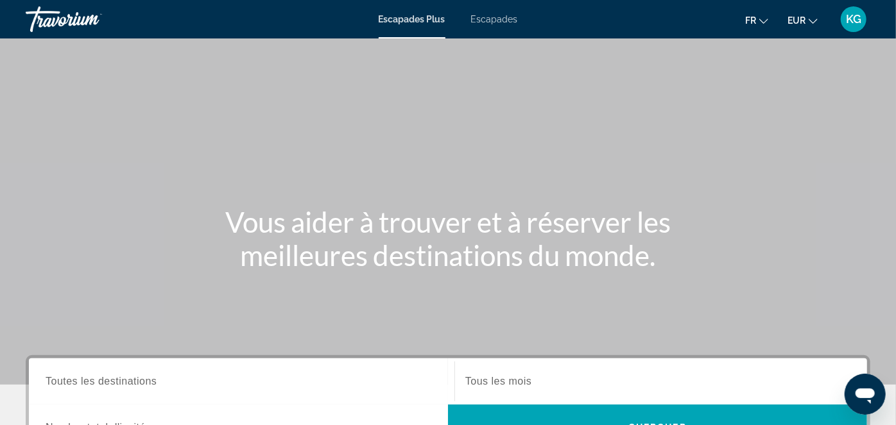
click at [495, 20] on font "Escapades" at bounding box center [494, 19] width 47 height 10
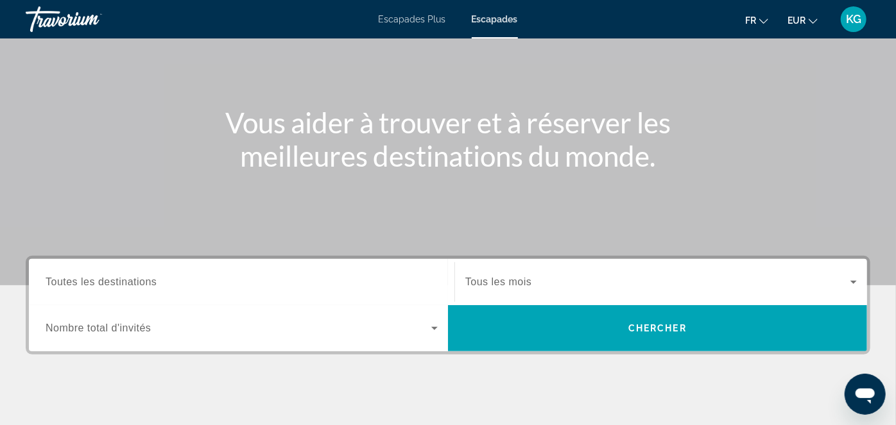
scroll to position [103, 0]
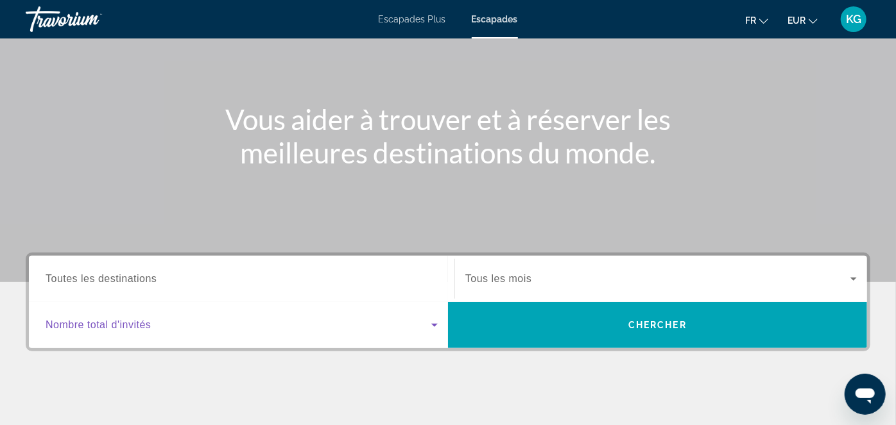
click at [313, 327] on span "Search widget" at bounding box center [239, 325] width 386 height 15
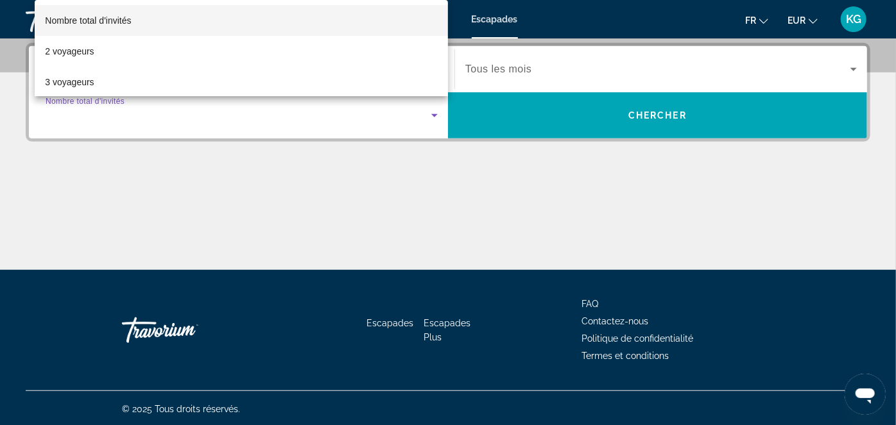
scroll to position [313, 0]
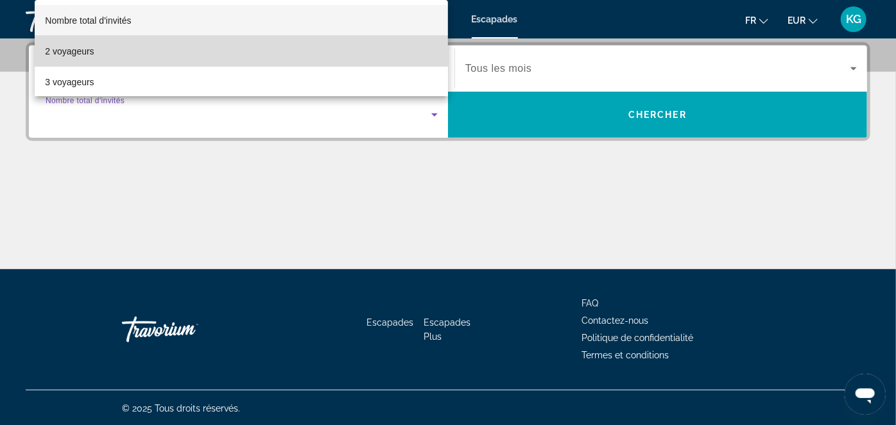
click at [87, 47] on font "2 voyageurs" at bounding box center [69, 51] width 49 height 10
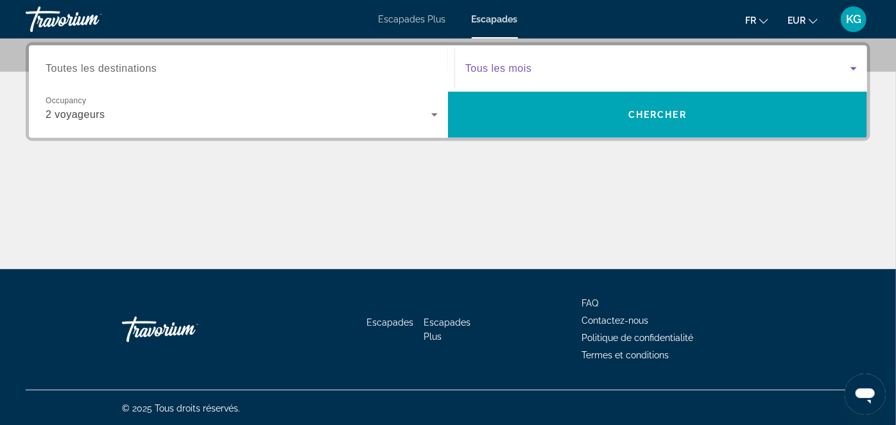
click at [606, 71] on span "Search widget" at bounding box center [657, 68] width 385 height 15
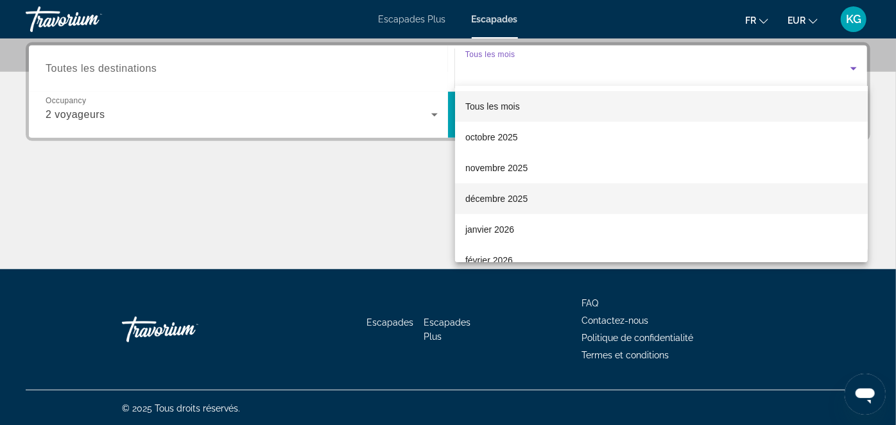
click at [521, 198] on font "décembre 2025" at bounding box center [496, 199] width 62 height 10
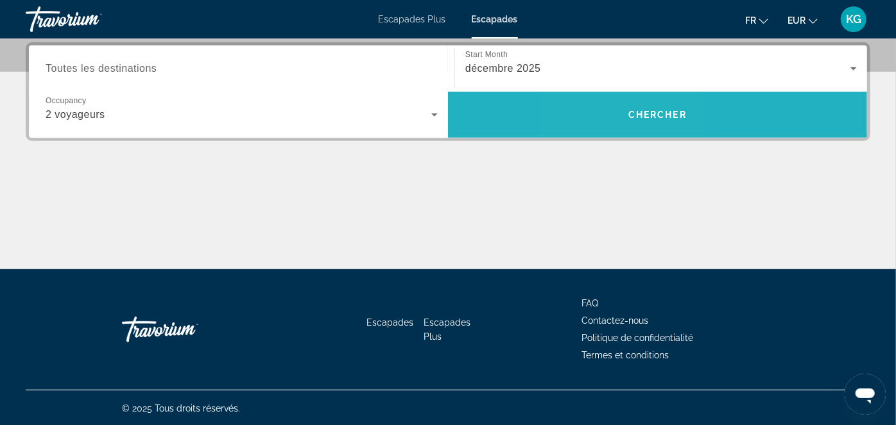
click at [623, 116] on span "Search" at bounding box center [657, 114] width 419 height 31
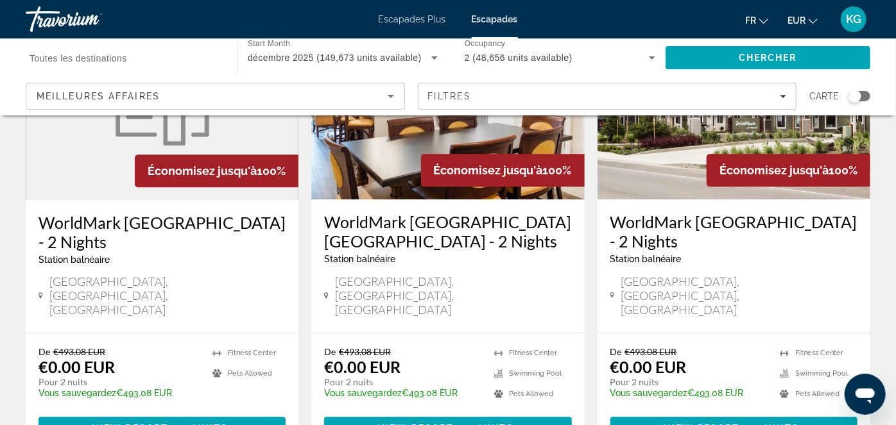
scroll to position [1656, 0]
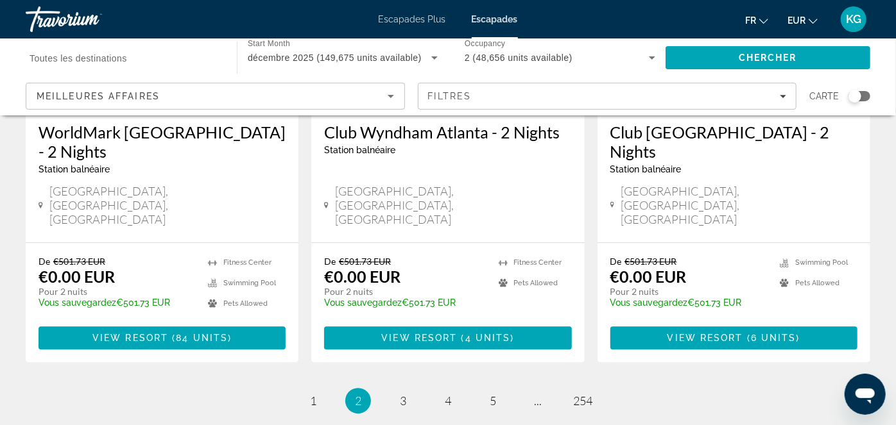
scroll to position [1728, 0]
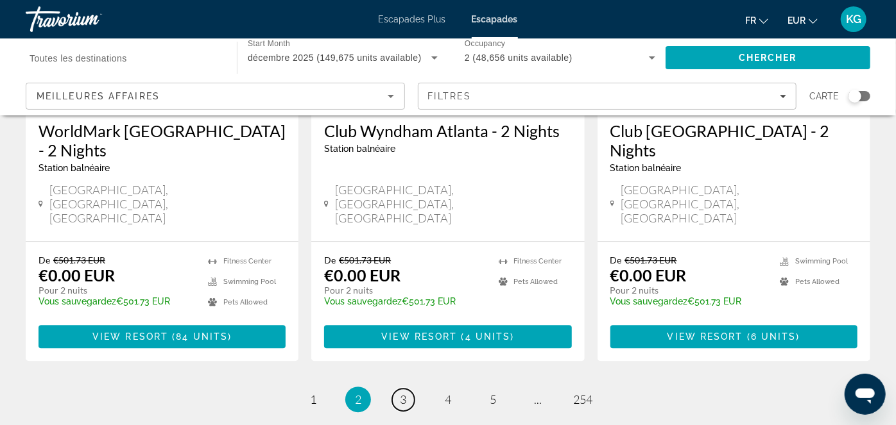
click at [403, 393] on span "3" at bounding box center [403, 400] width 6 height 14
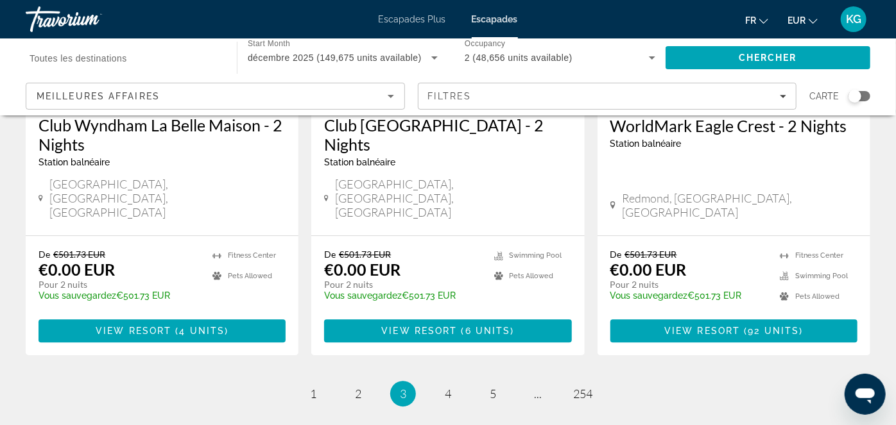
scroll to position [1701, 0]
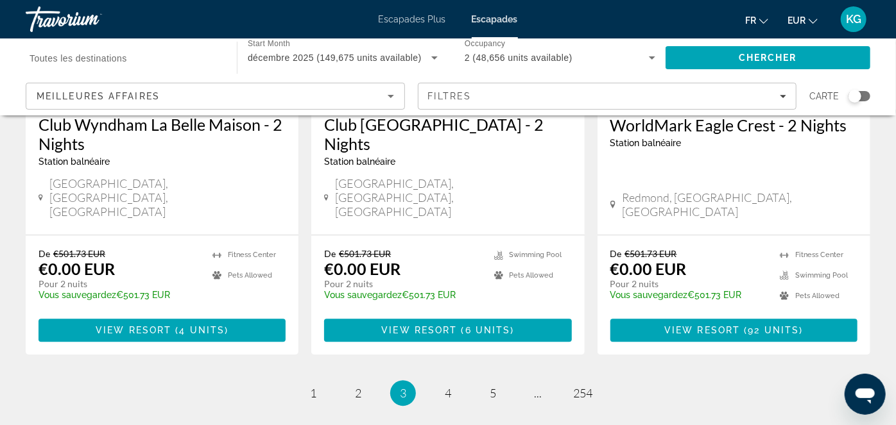
click at [864, 97] on div "Search widget" at bounding box center [859, 96] width 22 height 10
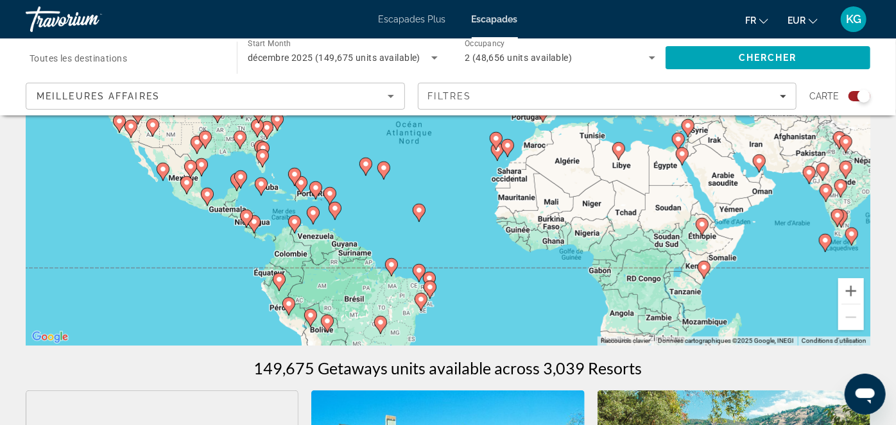
scroll to position [170, 0]
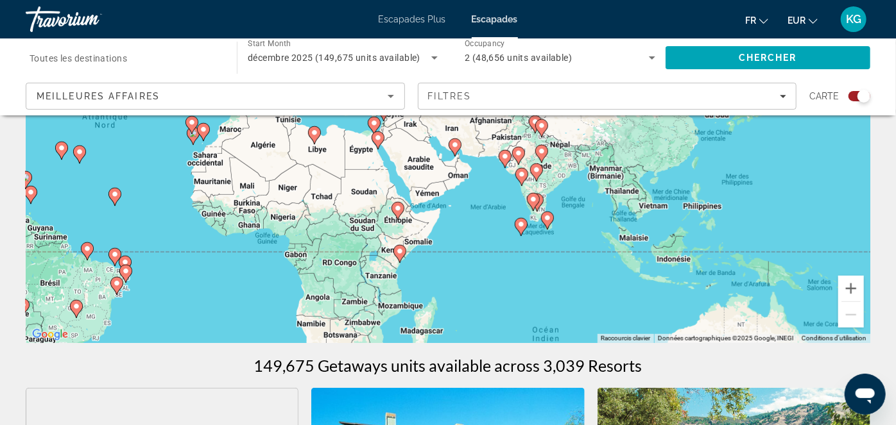
drag, startPoint x: 461, startPoint y: 310, endPoint x: 157, endPoint y: 295, distance: 303.9
click at [157, 295] on div "Pour activer le glissement avec le clavier, appuyez sur Alt+Entrée. Une fois ce…" at bounding box center [448, 150] width 845 height 385
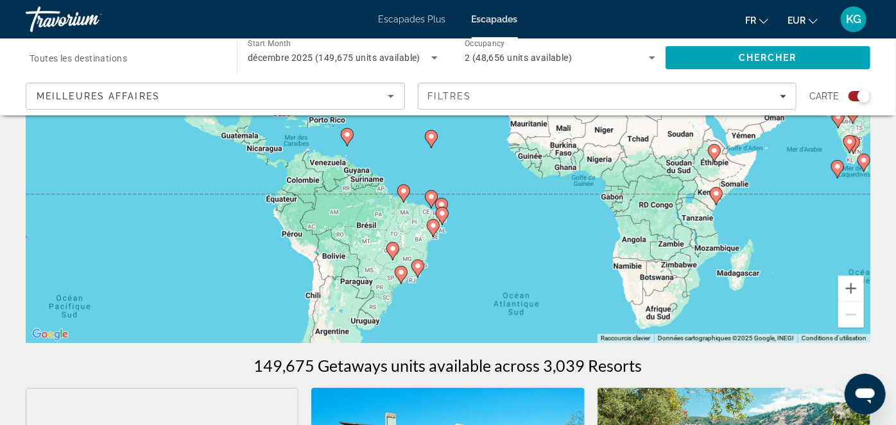
drag, startPoint x: 581, startPoint y: 285, endPoint x: 895, endPoint y: 228, distance: 319.6
click at [895, 228] on html "Passer au contenu principal Escapades Plus Escapades fr English Español Françai…" at bounding box center [448, 42] width 896 height 425
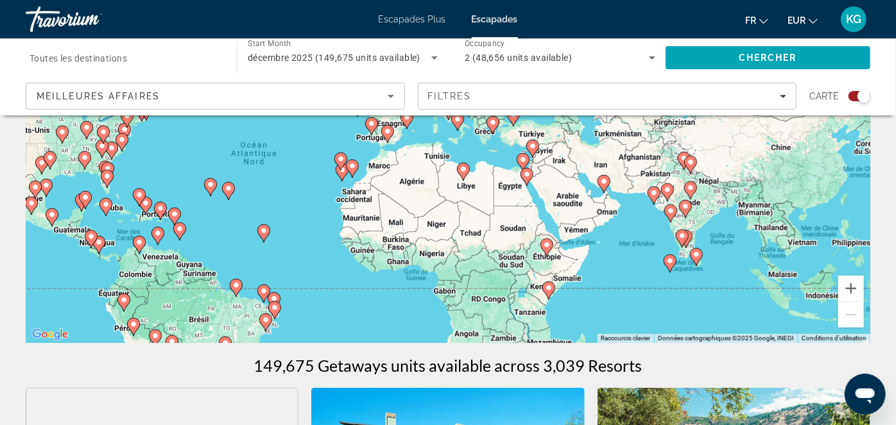
drag, startPoint x: 167, startPoint y: 212, endPoint x: 1, endPoint y: 304, distance: 190.2
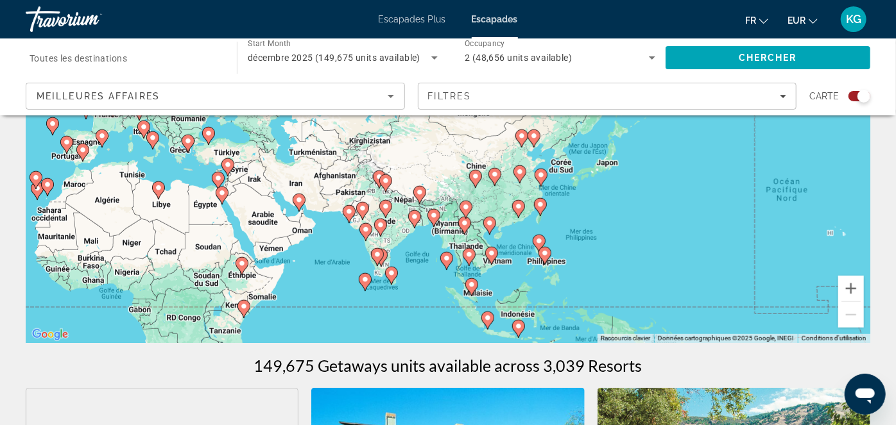
drag, startPoint x: 642, startPoint y: 273, endPoint x: 334, endPoint y: 293, distance: 308.7
click at [334, 293] on div "Pour activer le glissement avec le clavier, appuyez sur Alt+Entrée. Une fois ce…" at bounding box center [448, 150] width 845 height 385
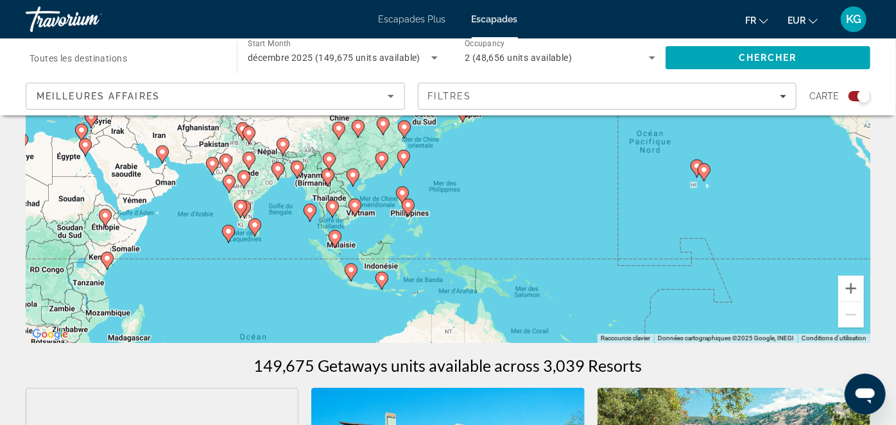
drag, startPoint x: 778, startPoint y: 252, endPoint x: 640, endPoint y: 204, distance: 145.9
click at [640, 203] on div "Pour activer le glissement avec le clavier, appuyez sur Alt+Entrée. Une fois ce…" at bounding box center [448, 150] width 845 height 385
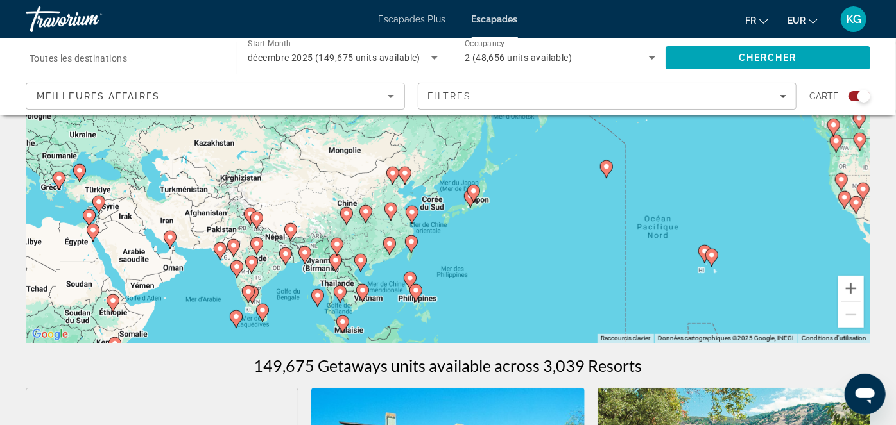
drag, startPoint x: 769, startPoint y: 229, endPoint x: 776, endPoint y: 316, distance: 86.9
click at [776, 316] on div "Pour activer le glissement avec le clavier, appuyez sur Alt+Entrée. Une fois ce…" at bounding box center [448, 150] width 845 height 385
click at [849, 286] on button "Zoom avant" at bounding box center [851, 289] width 26 height 26
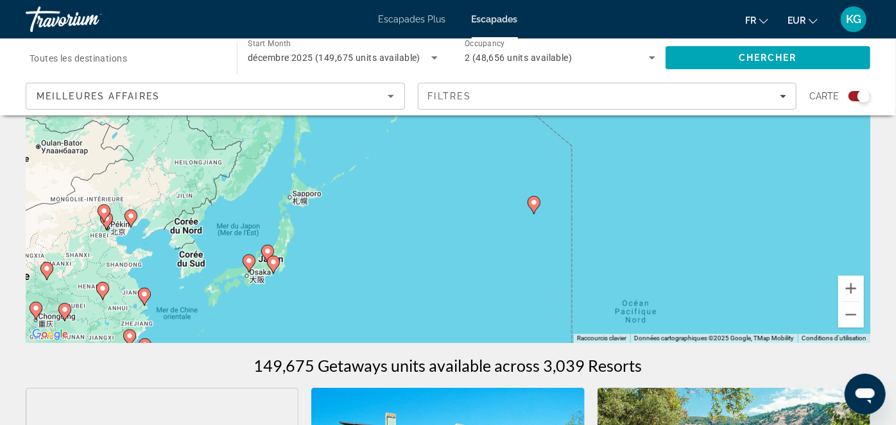
drag, startPoint x: 775, startPoint y: 287, endPoint x: 547, endPoint y: 295, distance: 228.6
click at [547, 295] on div "Pour activer le glissement avec le clavier, appuyez sur Alt+Entrée. Une fois ce…" at bounding box center [448, 150] width 845 height 385
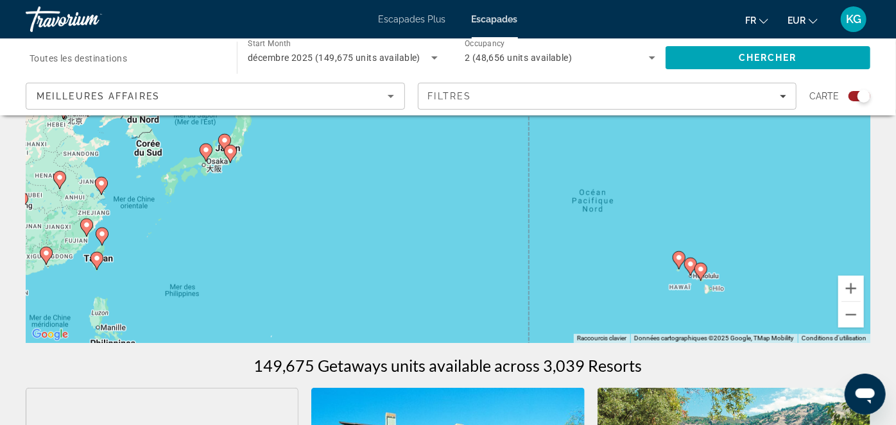
drag, startPoint x: 683, startPoint y: 301, endPoint x: 640, endPoint y: 189, distance: 119.4
click at [640, 189] on div "Pour activer le glissement avec le clavier, appuyez sur Alt+Entrée. Une fois ce…" at bounding box center [448, 150] width 845 height 385
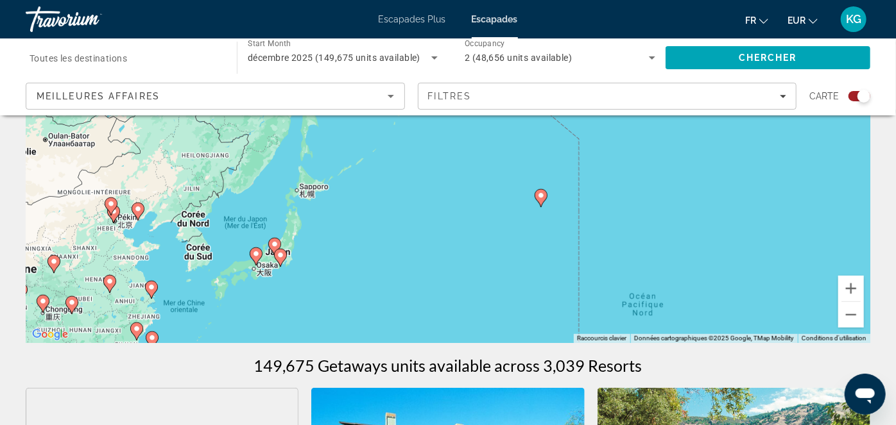
drag, startPoint x: 604, startPoint y: 243, endPoint x: 656, endPoint y: 349, distance: 118.5
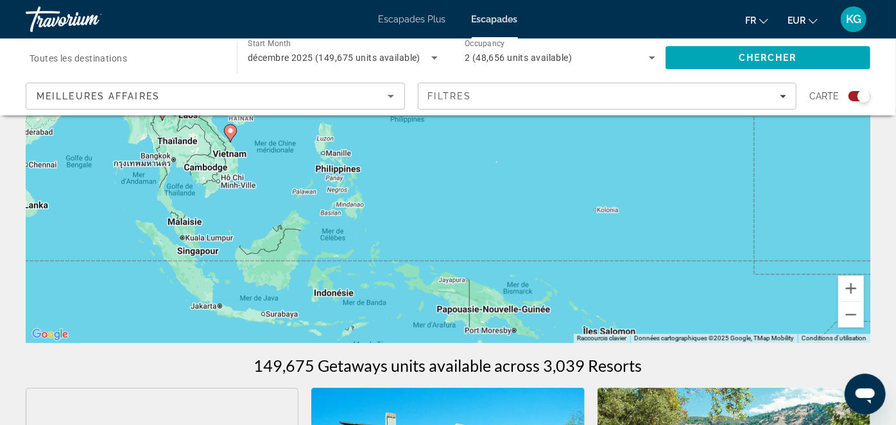
drag, startPoint x: 442, startPoint y: 302, endPoint x: 617, endPoint y: 21, distance: 330.7
click at [617, 21] on div "Passer au contenu principal Escapades Plus Escapades fr English Español Françai…" at bounding box center [448, 42] width 896 height 425
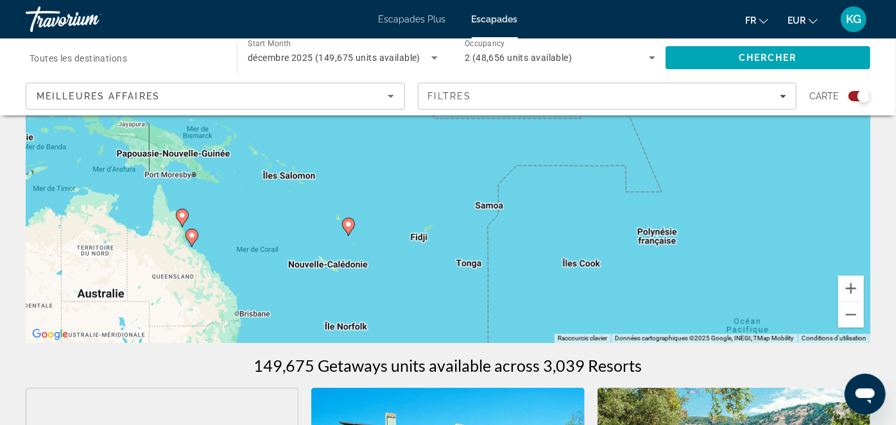
drag, startPoint x: 695, startPoint y: 265, endPoint x: 373, endPoint y: 108, distance: 357.9
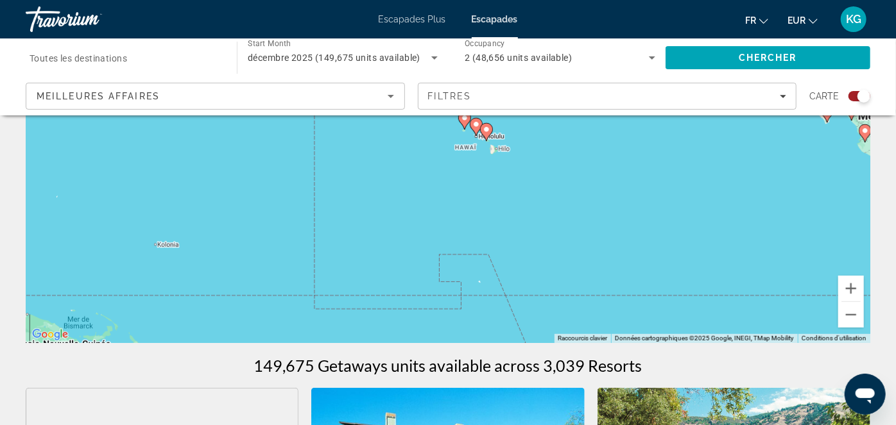
drag, startPoint x: 492, startPoint y: 187, endPoint x: 370, endPoint y: 384, distance: 231.5
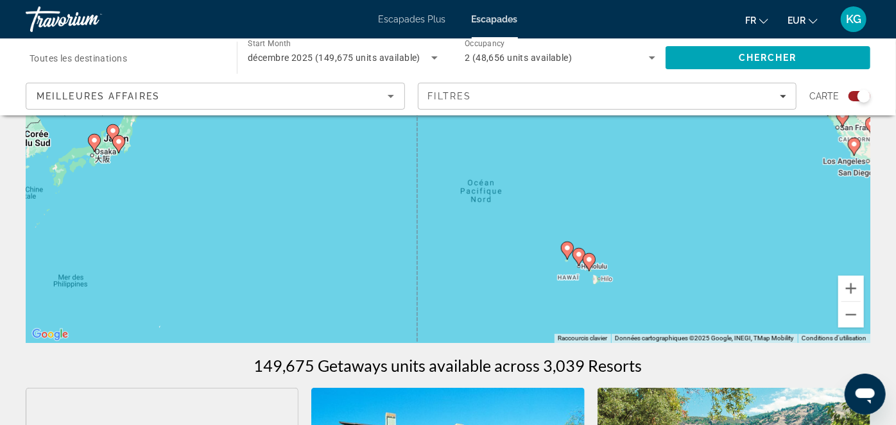
drag, startPoint x: 563, startPoint y: 224, endPoint x: 655, endPoint y: 327, distance: 137.8
click at [655, 327] on div "Pour activer le glissement avec le clavier, appuyez sur Alt+Entrée. Une fois ce…" at bounding box center [448, 150] width 845 height 385
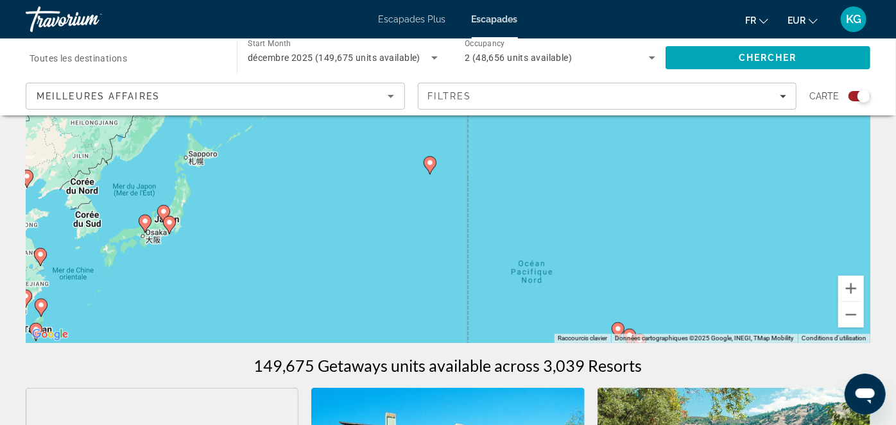
drag, startPoint x: 737, startPoint y: 248, endPoint x: 782, endPoint y: 314, distance: 80.8
click at [787, 331] on div "Pour activer le glissement avec le clavier, appuyez sur Alt+Entrée. Une fois ce…" at bounding box center [448, 150] width 845 height 385
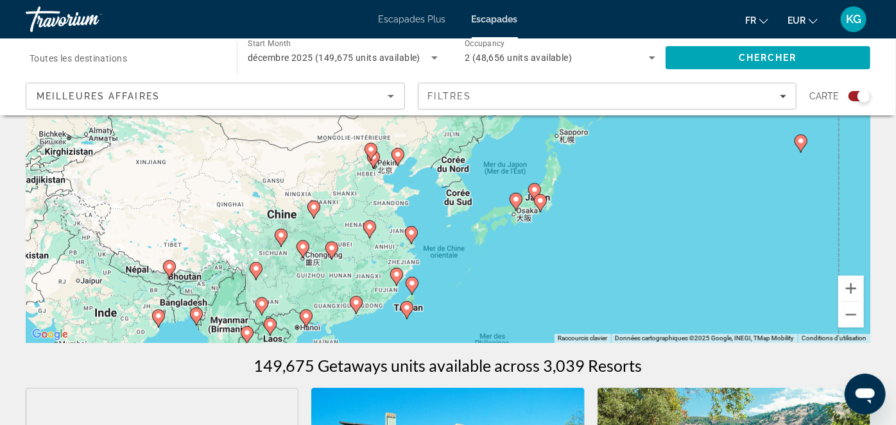
drag, startPoint x: 487, startPoint y: 264, endPoint x: 862, endPoint y: 240, distance: 376.2
click at [862, 240] on div "Pour activer le glissement avec le clavier, appuyez sur Alt+Entrée. Une fois ce…" at bounding box center [448, 150] width 845 height 385
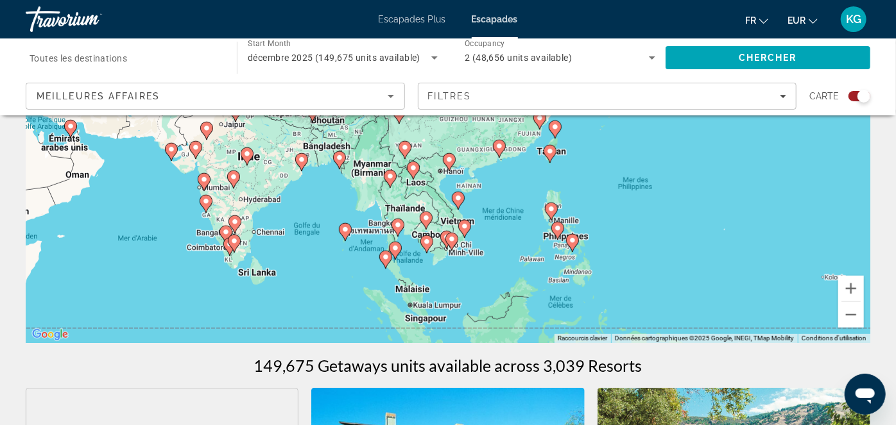
drag, startPoint x: 647, startPoint y: 285, endPoint x: 790, endPoint y: 126, distance: 214.0
click at [790, 126] on div "Pour activer le glissement avec le clavier, appuyez sur Alt+Entrée. Une fois ce…" at bounding box center [448, 150] width 845 height 385
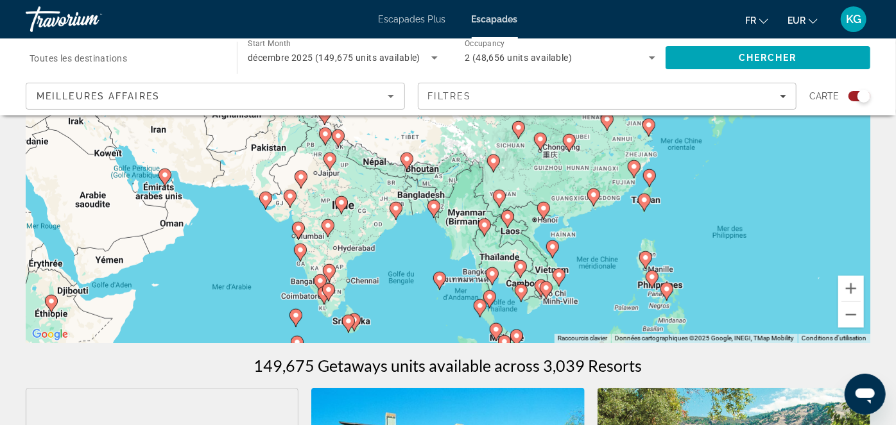
drag, startPoint x: 680, startPoint y: 262, endPoint x: 773, endPoint y: 311, distance: 105.6
click at [773, 311] on div "Pour activer le glissement avec le clavier, appuyez sur Alt+Entrée. Une fois ce…" at bounding box center [448, 150] width 845 height 385
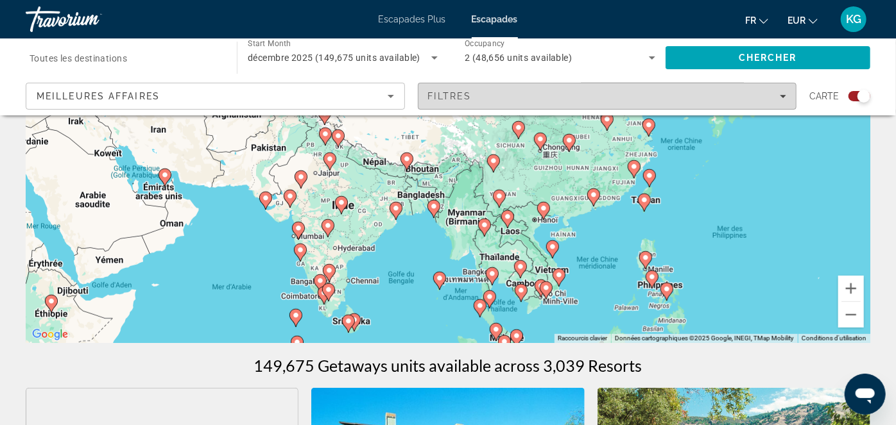
click at [785, 98] on icon "Filters" at bounding box center [783, 96] width 6 height 6
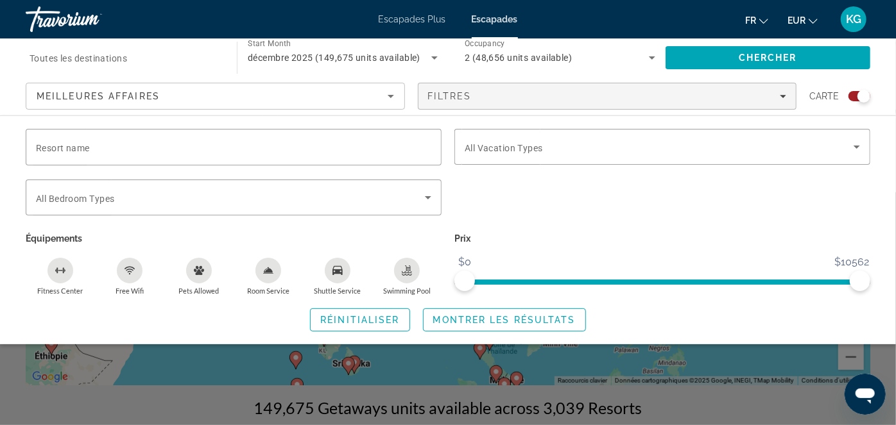
scroll to position [123, 0]
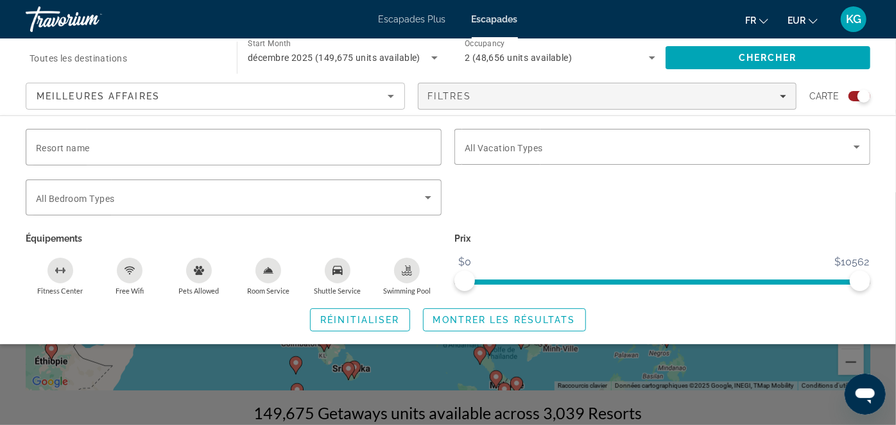
click at [105, 55] on span "Toutes les destinations" at bounding box center [79, 58] width 98 height 10
click at [105, 55] on input "Destination Toutes les destinations" at bounding box center [125, 58] width 191 height 15
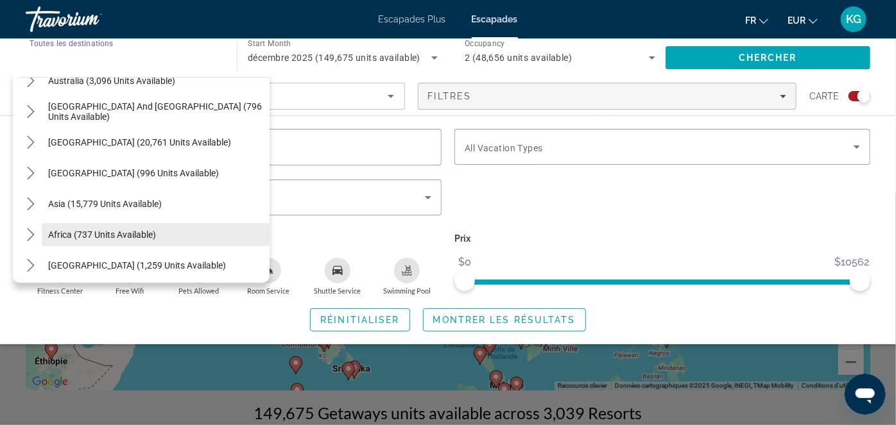
scroll to position [208, 0]
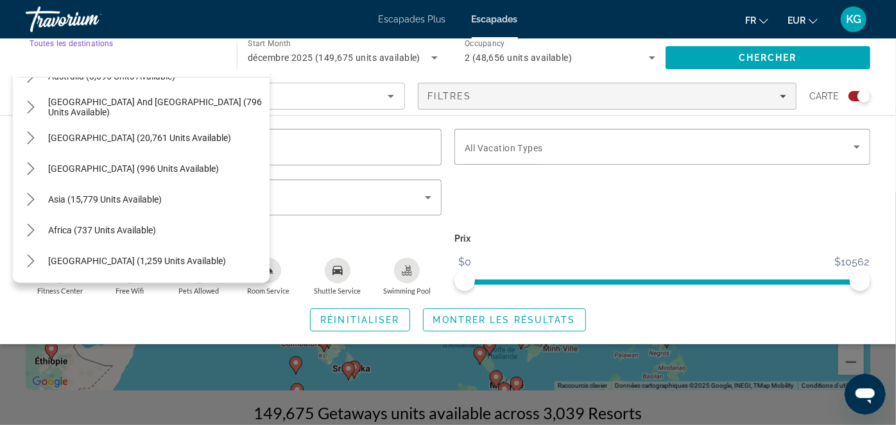
click at [93, 63] on input "Destination Toutes les destinations" at bounding box center [125, 58] width 191 height 15
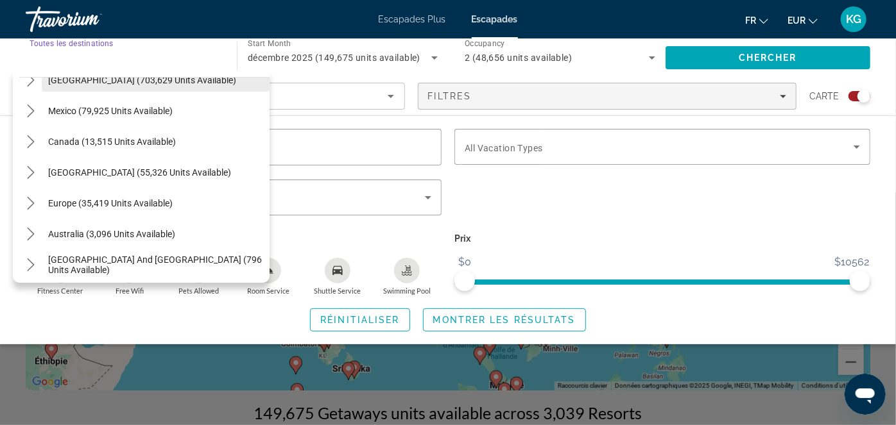
scroll to position [0, 0]
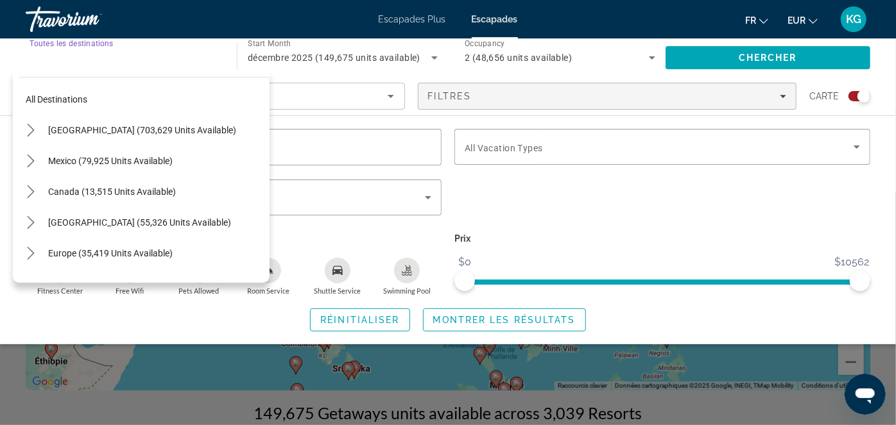
click at [58, 101] on span "All destinations" at bounding box center [57, 99] width 62 height 10
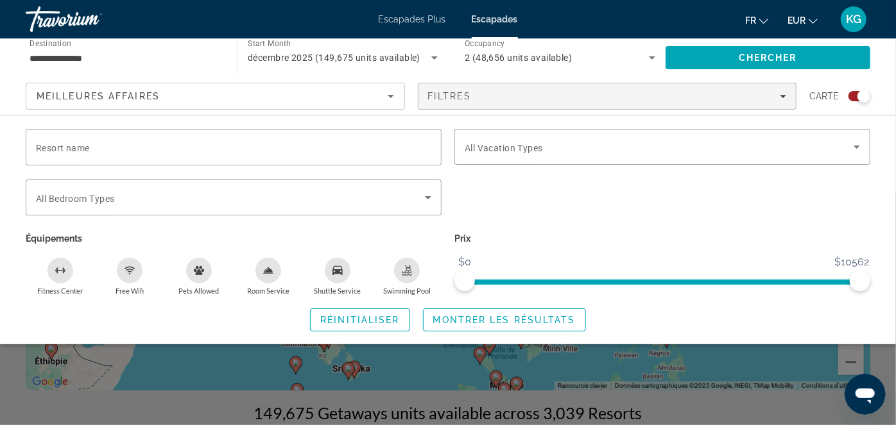
click at [210, 371] on div "Search widget" at bounding box center [448, 309] width 896 height 233
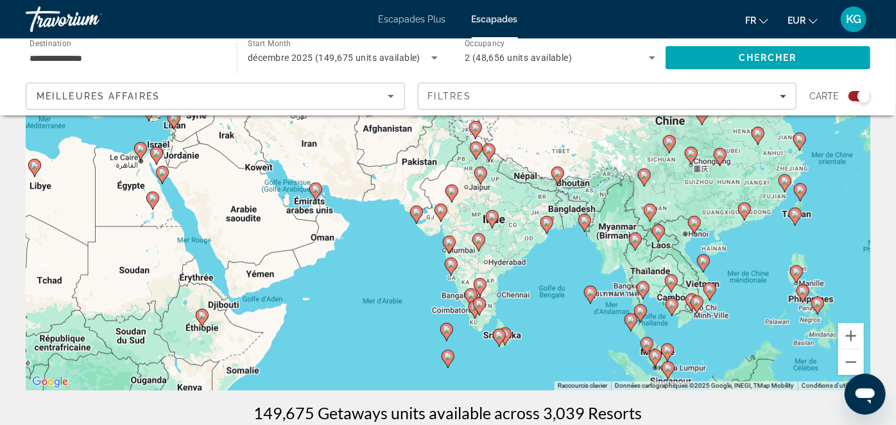
drag, startPoint x: 232, startPoint y: 338, endPoint x: 384, endPoint y: 303, distance: 156.6
click at [384, 303] on div "Pour activer le glissement avec le clavier, appuyez sur Alt+Entrée. Une fois ce…" at bounding box center [448, 198] width 845 height 385
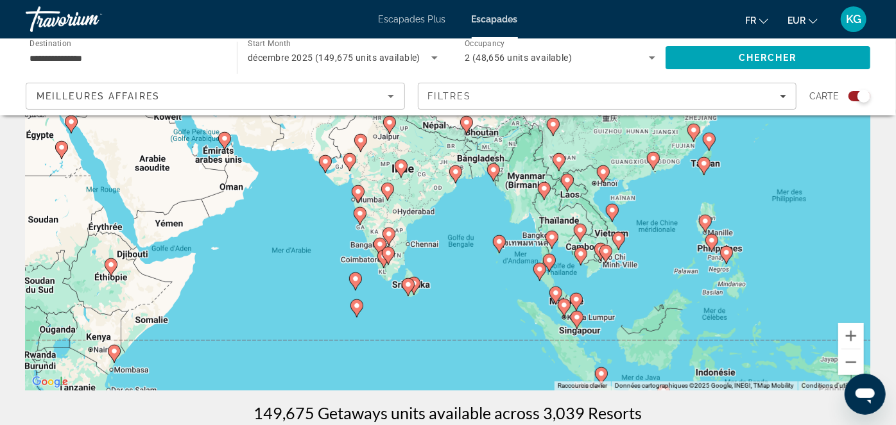
drag, startPoint x: 427, startPoint y: 249, endPoint x: 337, endPoint y: 198, distance: 104.0
click at [337, 198] on div "Pour activer le glissement avec le clavier, appuyez sur Alt+Entrée. Une fois ce…" at bounding box center [448, 198] width 845 height 385
click at [552, 236] on image "Contenu principal" at bounding box center [552, 238] width 8 height 8
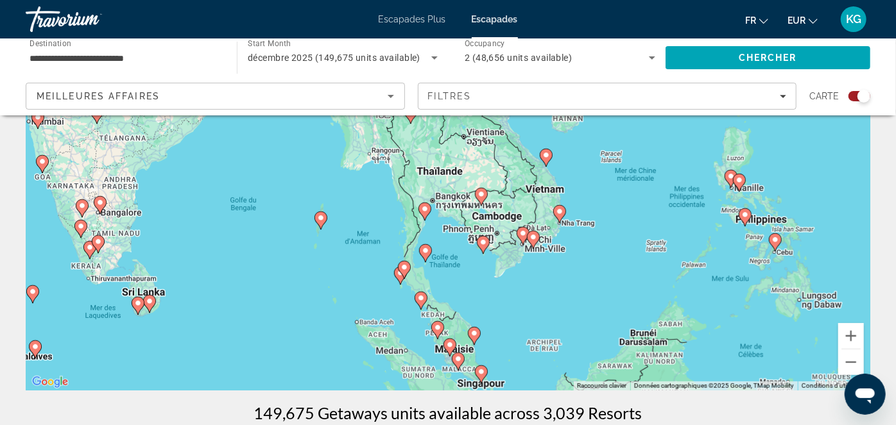
drag, startPoint x: 300, startPoint y: 206, endPoint x: 277, endPoint y: 230, distance: 33.1
click at [277, 230] on div "Pour activer le glissement avec le clavier, appuyez sur Alt+Entrée. Une fois ce…" at bounding box center [448, 198] width 845 height 385
click at [425, 207] on image "Contenu principal" at bounding box center [425, 209] width 8 height 8
type input "**********"
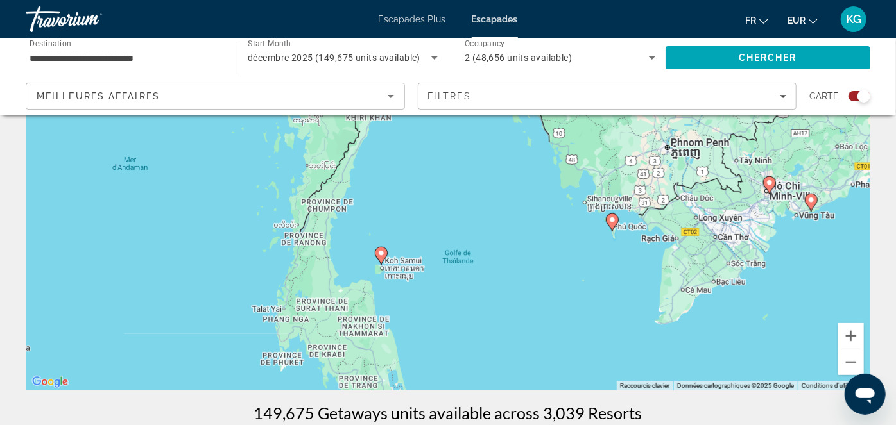
drag, startPoint x: 420, startPoint y: 320, endPoint x: 443, endPoint y: 126, distance: 195.2
click at [443, 126] on div "Pour activer le glissement avec le clavier, appuyez sur Alt+Entrée. Une fois ce…" at bounding box center [448, 198] width 845 height 385
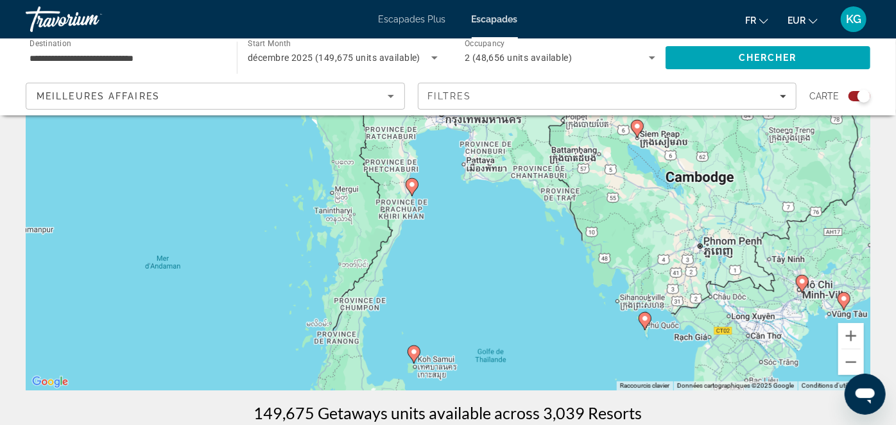
drag, startPoint x: 485, startPoint y: 307, endPoint x: 517, endPoint y: 405, distance: 102.9
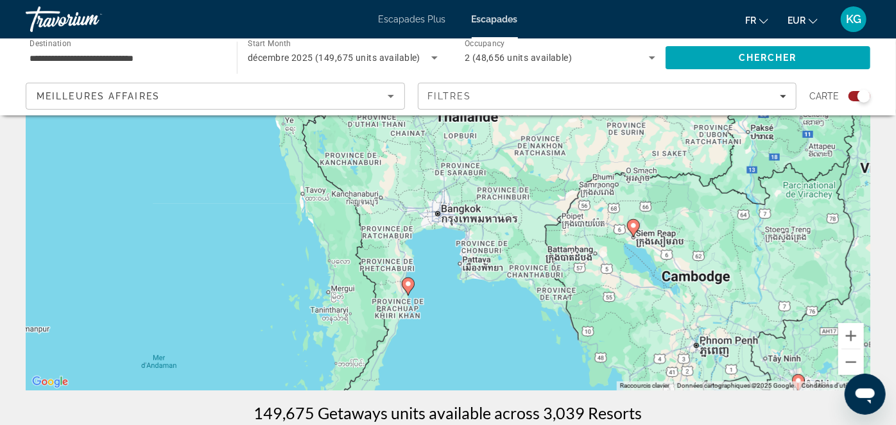
drag, startPoint x: 502, startPoint y: 235, endPoint x: 493, endPoint y: 331, distance: 96.7
click at [499, 337] on div "Pour activer le glissement avec le clavier, appuyez sur Alt+Entrée. Une fois ce…" at bounding box center [448, 198] width 845 height 385
click at [407, 286] on image "Contenu principal" at bounding box center [408, 285] width 8 height 8
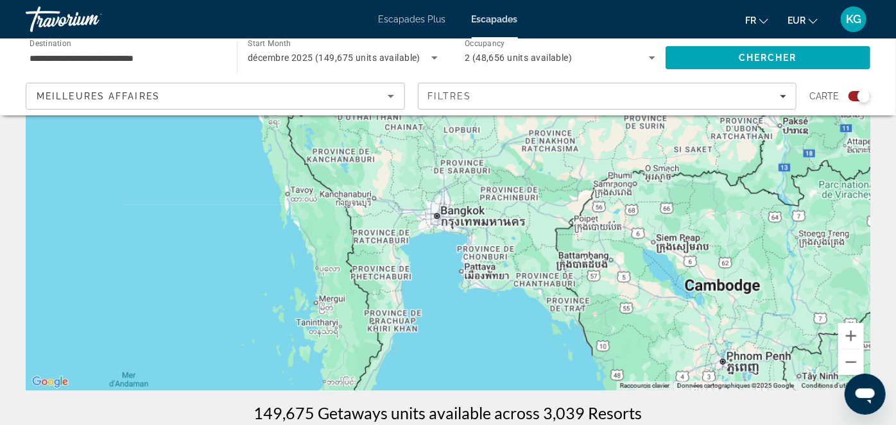
click at [406, 286] on div "Pour naviguer, appuyez sur les touches fléchées." at bounding box center [448, 198] width 845 height 385
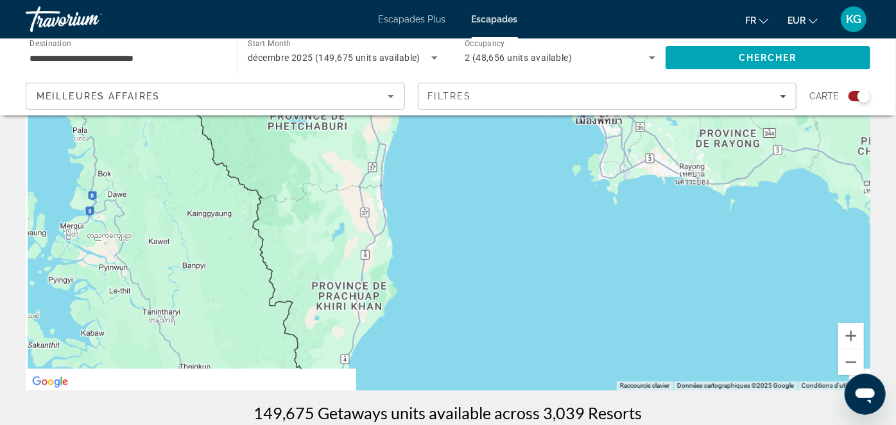
drag, startPoint x: 433, startPoint y: 349, endPoint x: 482, endPoint y: 112, distance: 241.9
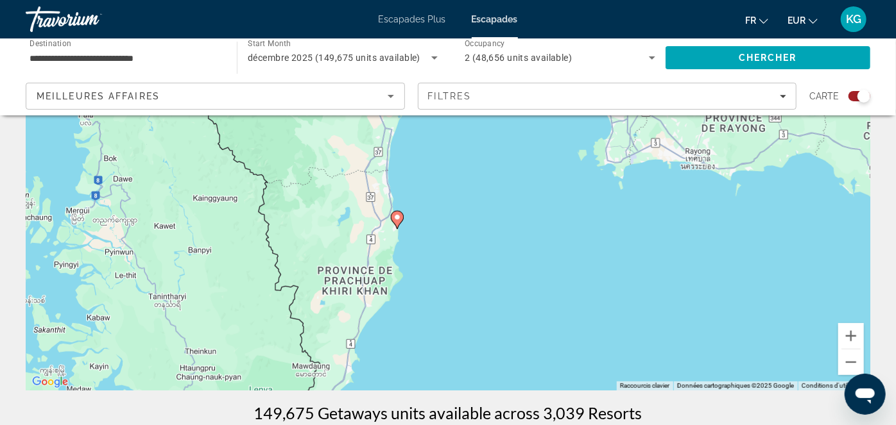
click at [490, 304] on div "Pour activer le glissement avec le clavier, appuyez sur Alt+Entrée. Une fois ce…" at bounding box center [448, 198] width 845 height 385
click at [397, 219] on image "Contenu principal" at bounding box center [397, 218] width 8 height 8
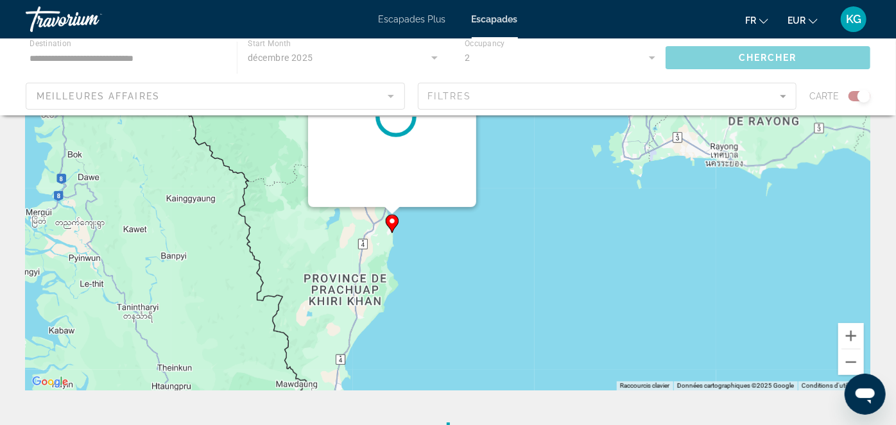
scroll to position [17, 0]
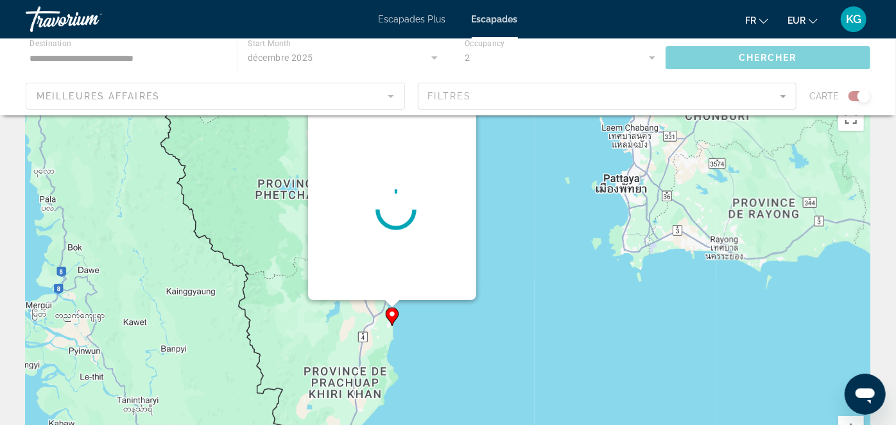
click at [448, 291] on div "Pour activer le glissement avec le clavier, appuyez sur Alt+Entrée. Une fois ce…" at bounding box center [870, 291] width 845 height 0
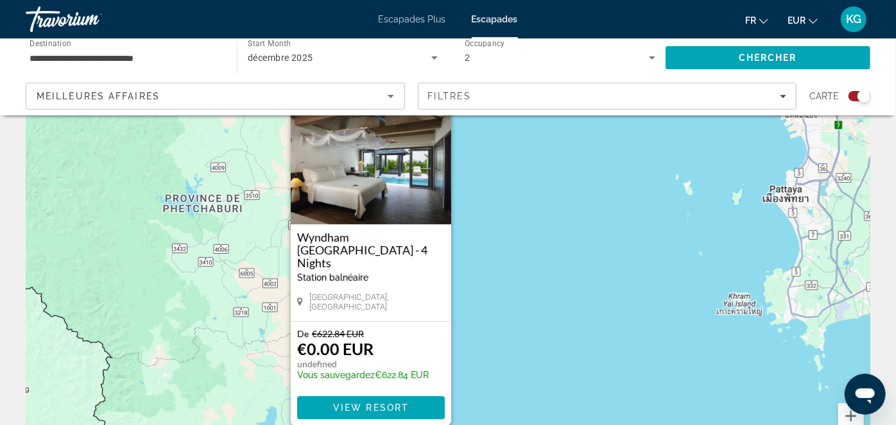
scroll to position [71, 0]
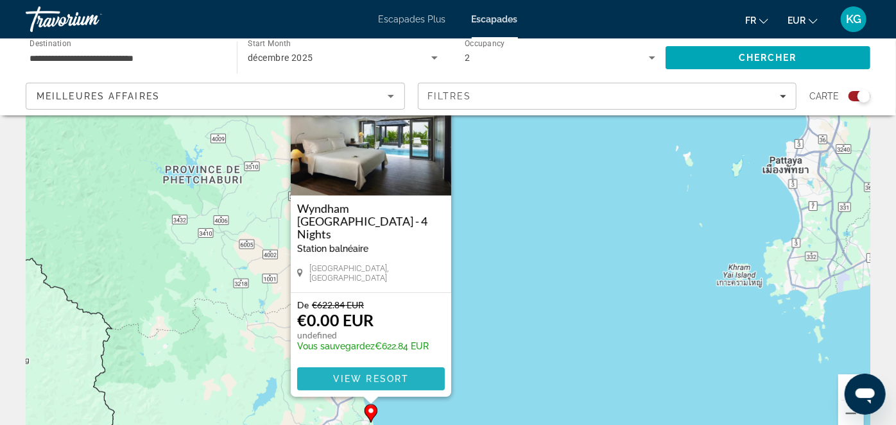
click at [349, 382] on span "View Resort" at bounding box center [371, 379] width 76 height 10
